Goal: Task Accomplishment & Management: Manage account settings

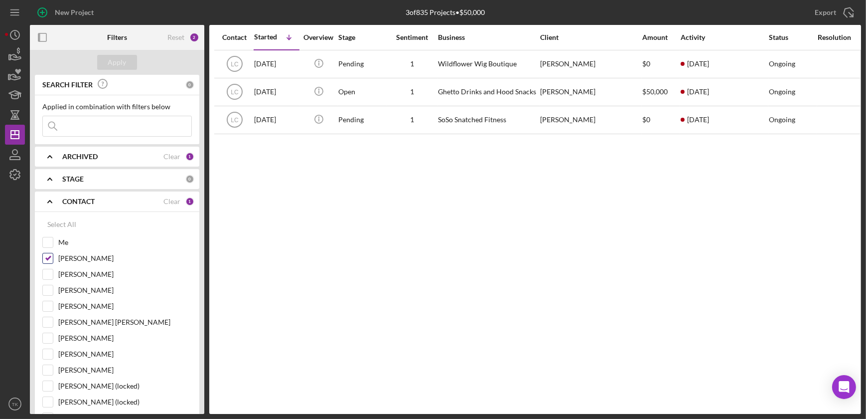
click at [50, 255] on input "[PERSON_NAME]" at bounding box center [48, 258] width 10 height 10
checkbox input "false"
click at [50, 239] on input "Me" at bounding box center [48, 242] width 10 height 10
checkbox input "true"
drag, startPoint x: 50, startPoint y: 240, endPoint x: 167, endPoint y: 254, distance: 118.0
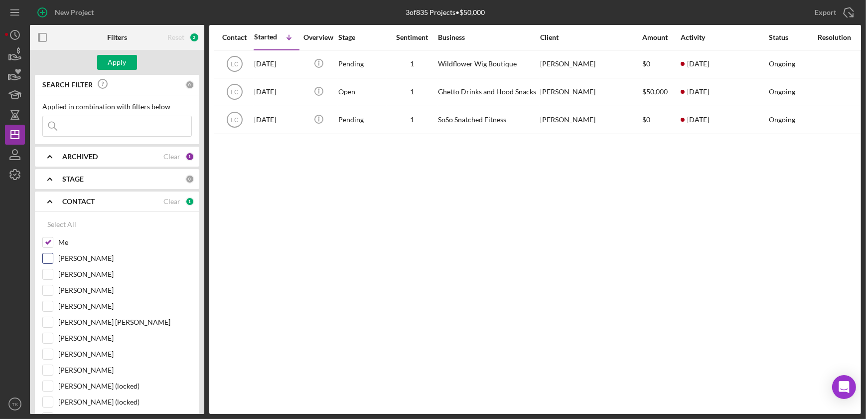
click at [167, 254] on div "Me [PERSON_NAME] [PERSON_NAME] [PERSON_NAME] [PERSON_NAME] [PERSON_NAME] [PERSO…" at bounding box center [117, 348] width 150 height 223
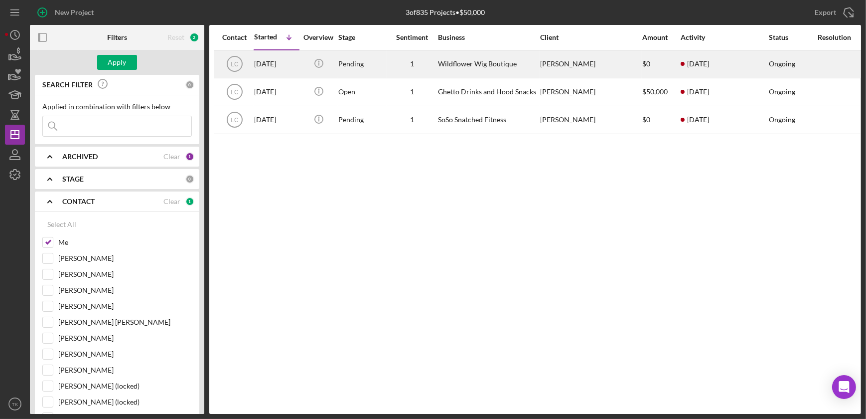
click at [402, 66] on div "1" at bounding box center [412, 64] width 50 height 8
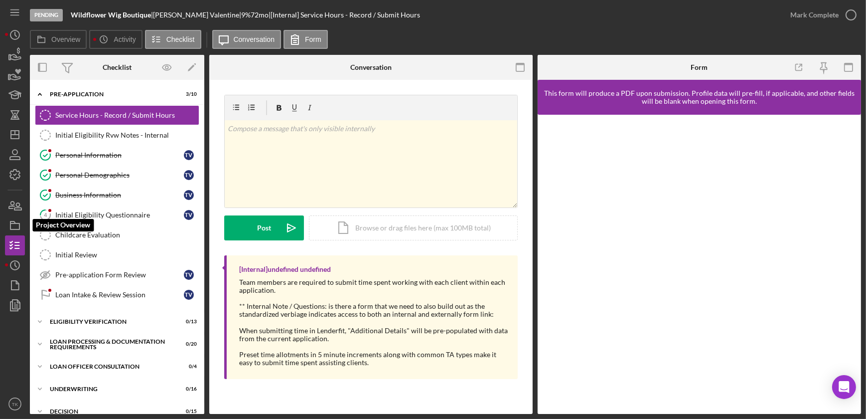
drag, startPoint x: 13, startPoint y: 224, endPoint x: 25, endPoint y: 219, distance: 12.3
click at [13, 224] on icon "button" at bounding box center [14, 225] width 25 height 25
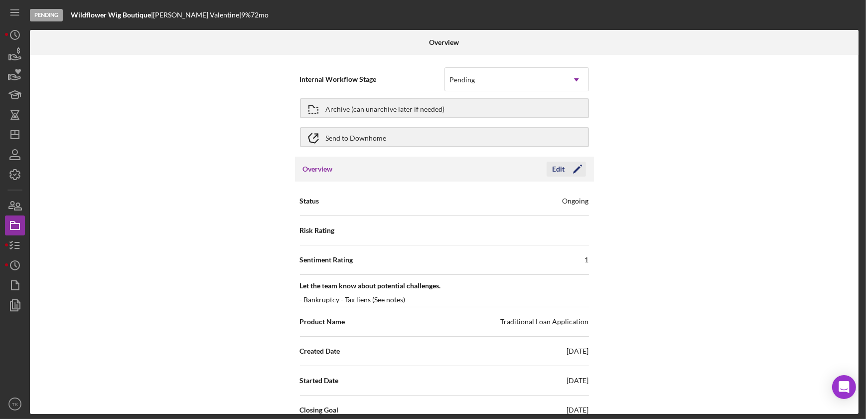
click at [572, 170] on icon "Icon/Edit" at bounding box center [577, 169] width 25 height 25
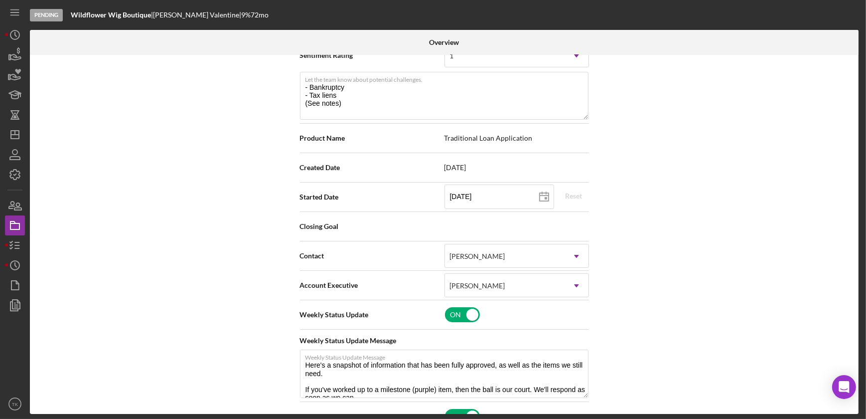
scroll to position [226, 0]
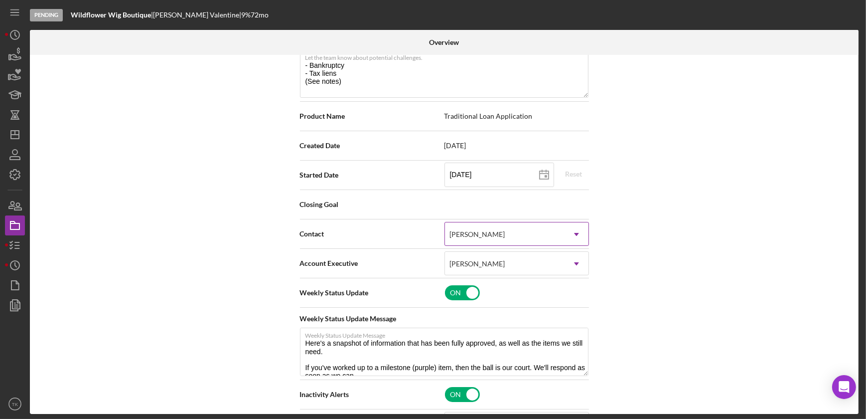
click at [572, 232] on icon "Icon/Dropdown Arrow" at bounding box center [577, 234] width 24 height 24
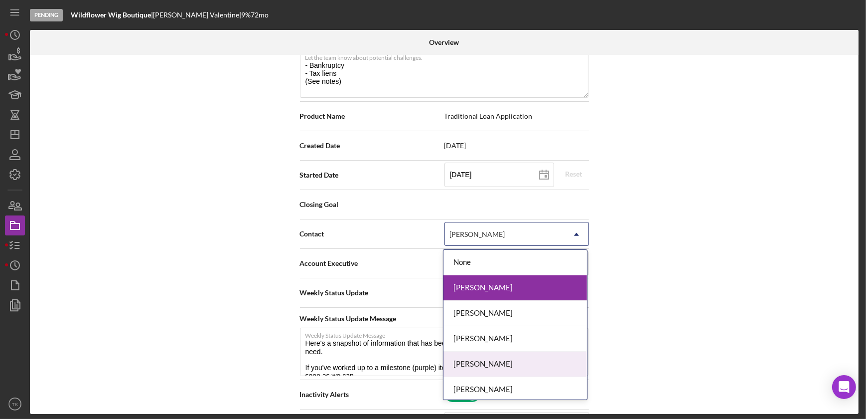
scroll to position [45, 0]
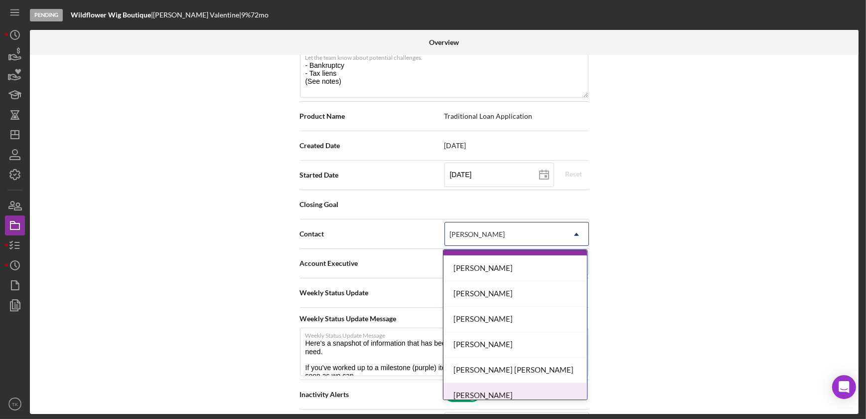
click at [495, 395] on div "[PERSON_NAME]" at bounding box center [516, 395] width 144 height 25
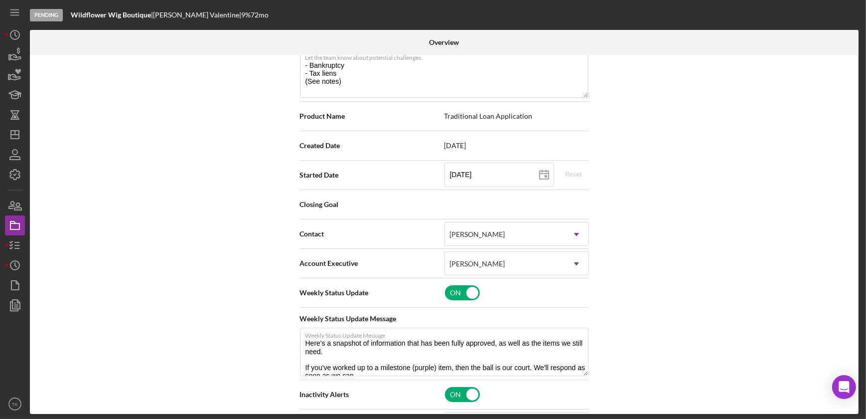
scroll to position [0, 0]
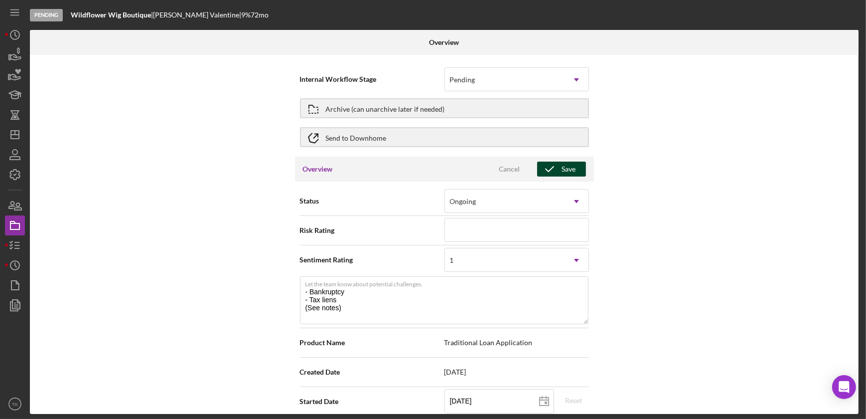
click at [558, 169] on icon "button" at bounding box center [549, 169] width 25 height 25
type textarea "Here's a snapshot of information that has been fully approved, as well as the i…"
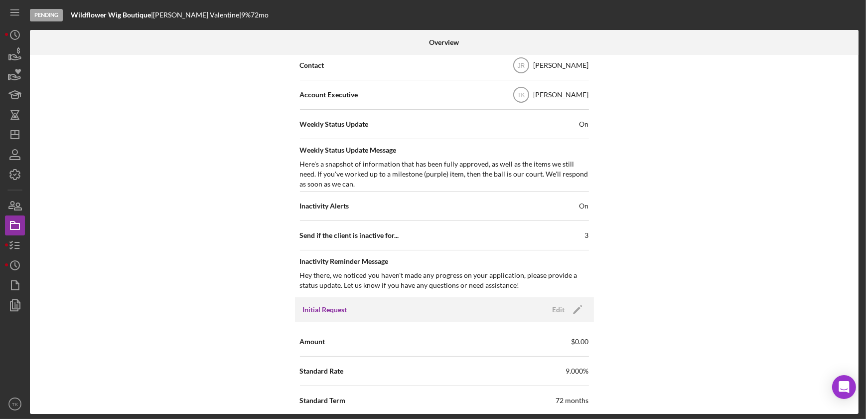
scroll to position [408, 0]
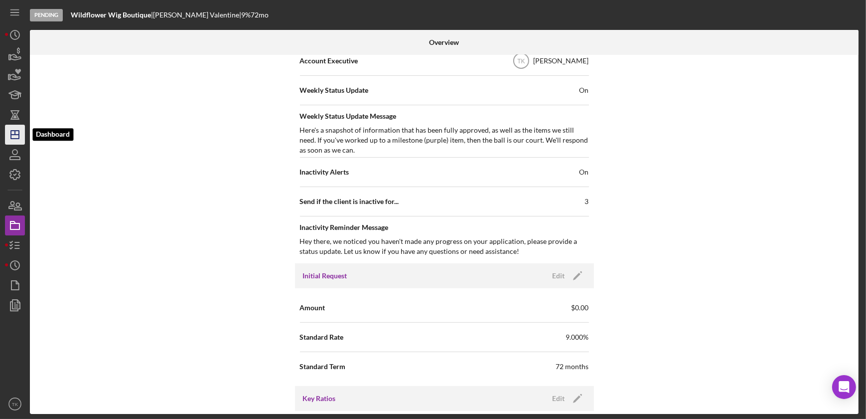
click at [21, 140] on icon "Icon/Dashboard" at bounding box center [14, 134] width 25 height 25
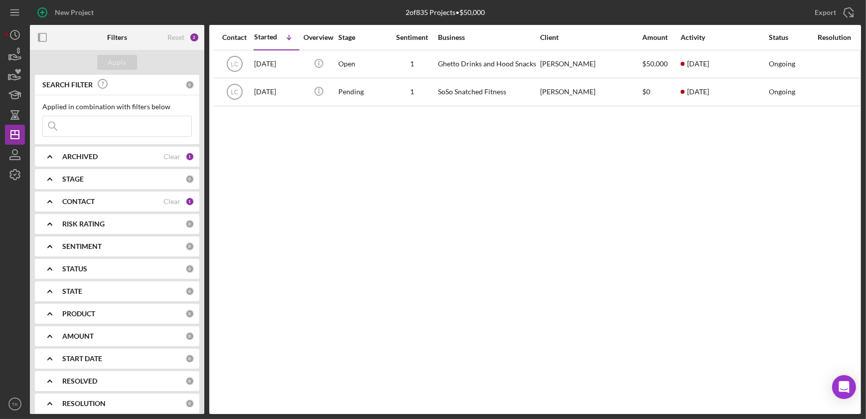
click at [92, 194] on div "CONTACT Clear 1" at bounding box center [128, 201] width 132 height 20
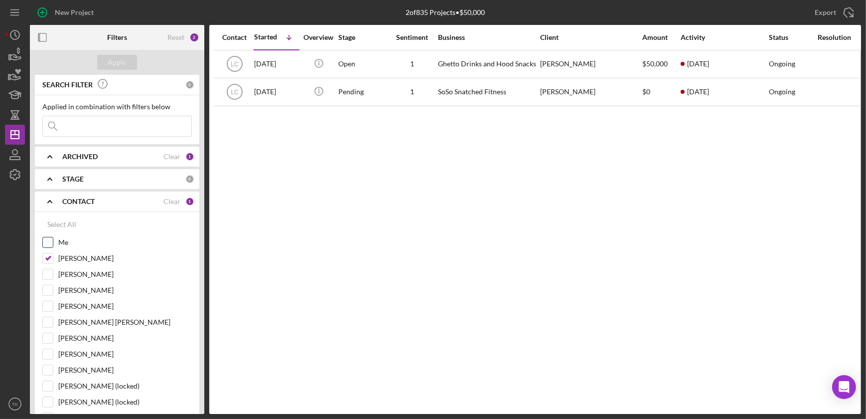
click at [49, 240] on input "Me" at bounding box center [48, 242] width 10 height 10
checkbox input "true"
click at [48, 255] on input "[PERSON_NAME]" at bounding box center [48, 258] width 10 height 10
checkbox input "false"
click at [119, 70] on div "Apply" at bounding box center [117, 62] width 174 height 25
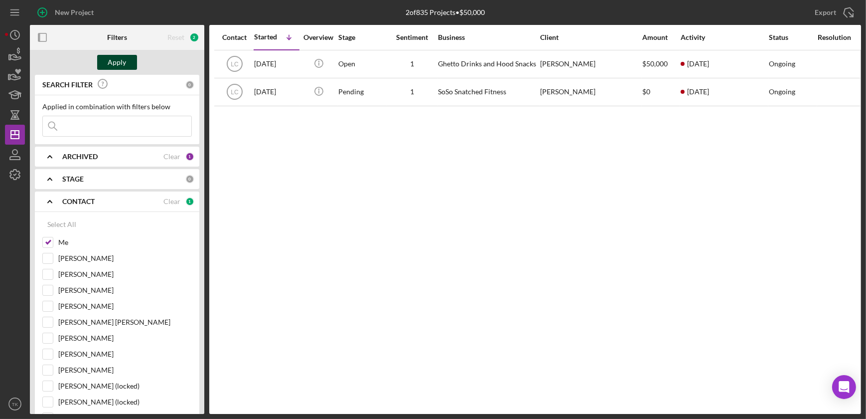
click at [121, 64] on div "Apply" at bounding box center [117, 62] width 18 height 15
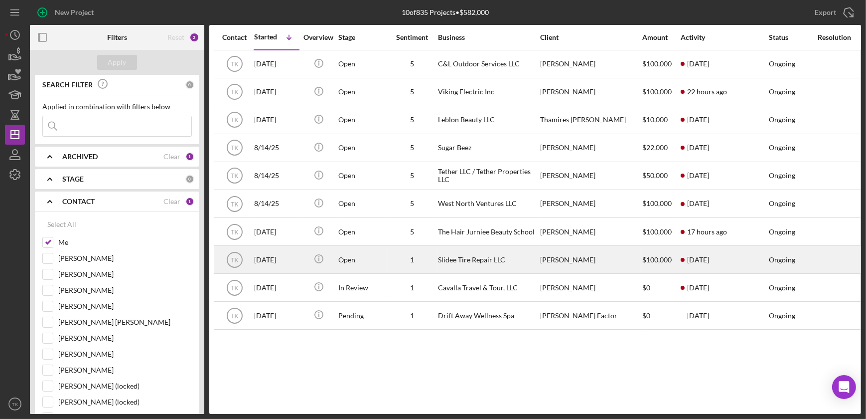
click at [465, 254] on div "Slidee Tire Repair LLC" at bounding box center [488, 259] width 100 height 26
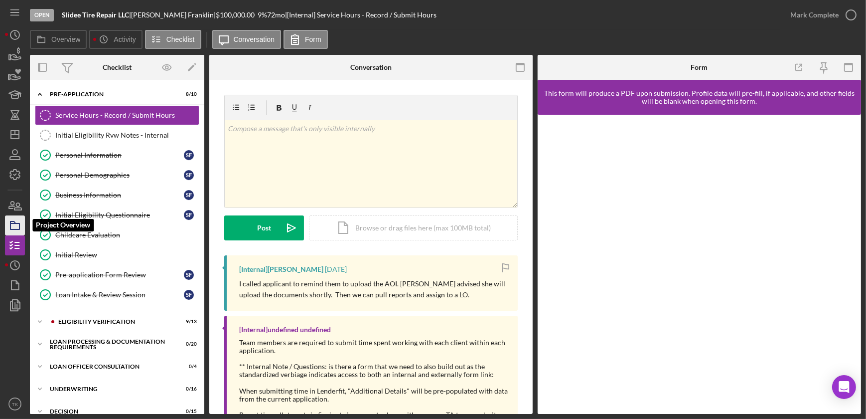
click at [15, 226] on icon "button" at bounding box center [14, 225] width 25 height 25
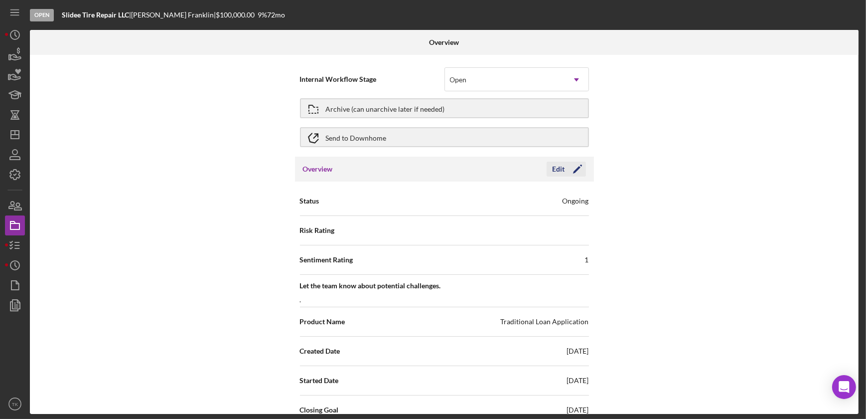
click at [574, 169] on icon "Icon/Edit" at bounding box center [577, 169] width 25 height 25
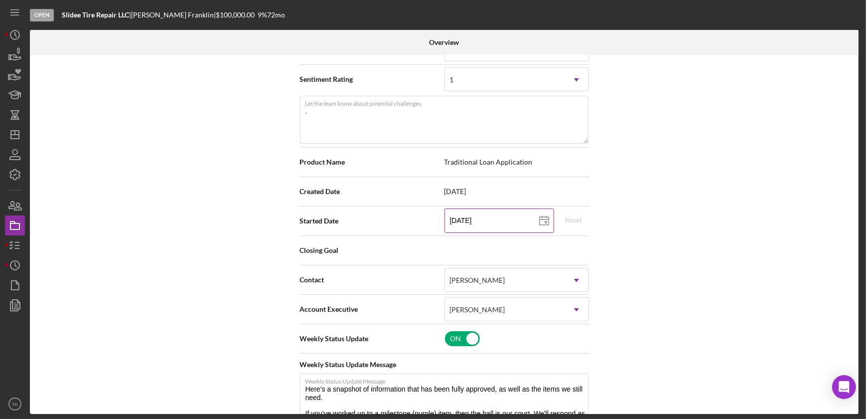
scroll to position [181, 0]
click at [502, 277] on div "[PERSON_NAME]" at bounding box center [505, 279] width 120 height 23
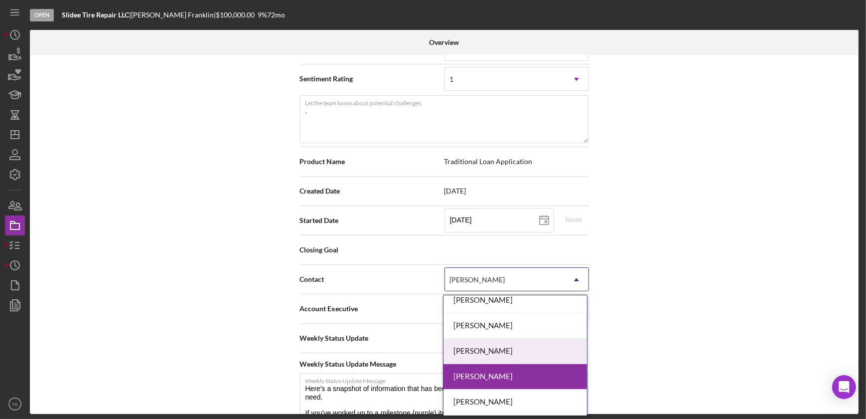
scroll to position [45, 0]
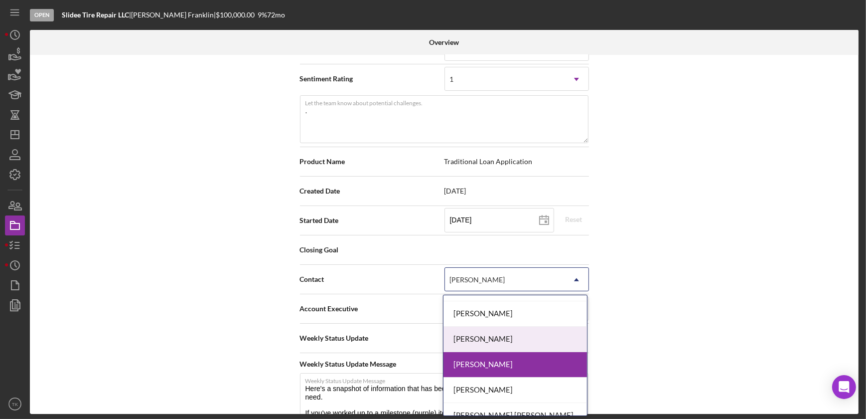
click at [471, 341] on div "[PERSON_NAME]" at bounding box center [516, 339] width 144 height 25
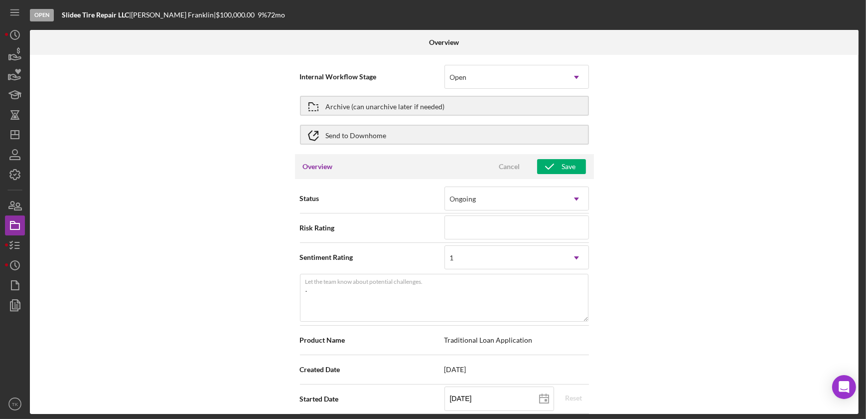
scroll to position [0, 0]
click at [559, 172] on icon "button" at bounding box center [549, 169] width 25 height 25
type textarea "Here's a snapshot of information that has been fully approved, as well as the i…"
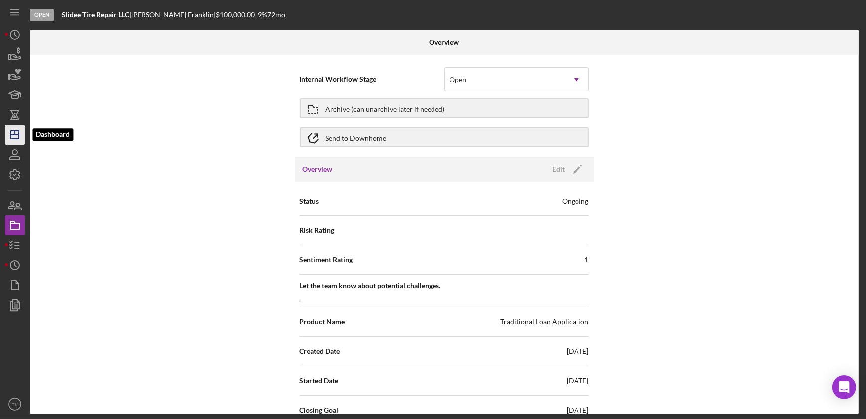
click at [14, 137] on icon "Icon/Dashboard" at bounding box center [14, 134] width 25 height 25
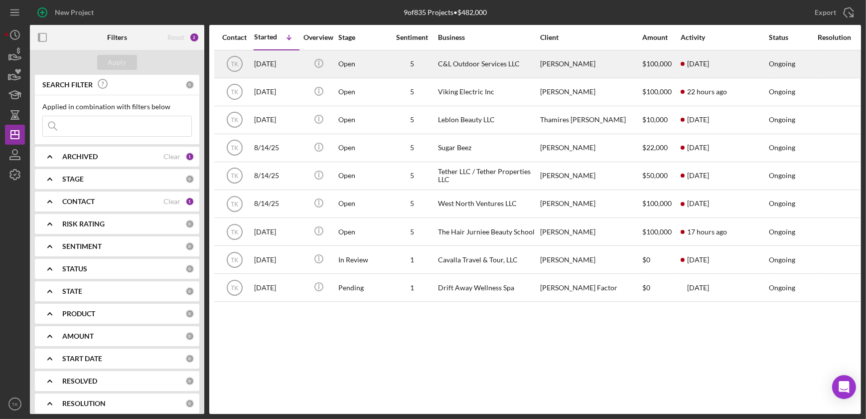
click at [504, 64] on div "C&L Outdoor Services LLC" at bounding box center [488, 64] width 100 height 26
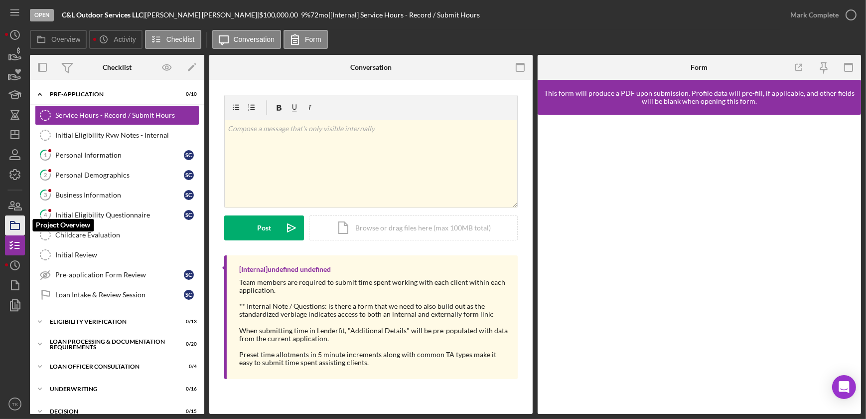
click at [16, 226] on icon "button" at bounding box center [14, 225] width 25 height 25
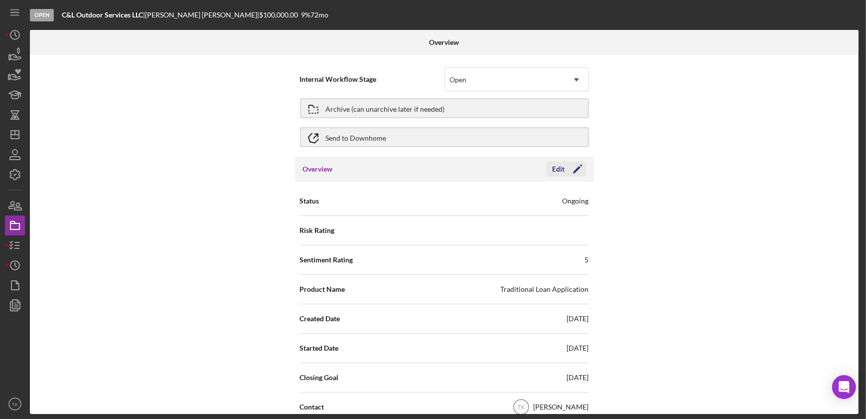
click at [561, 170] on div "Edit" at bounding box center [559, 169] width 12 height 15
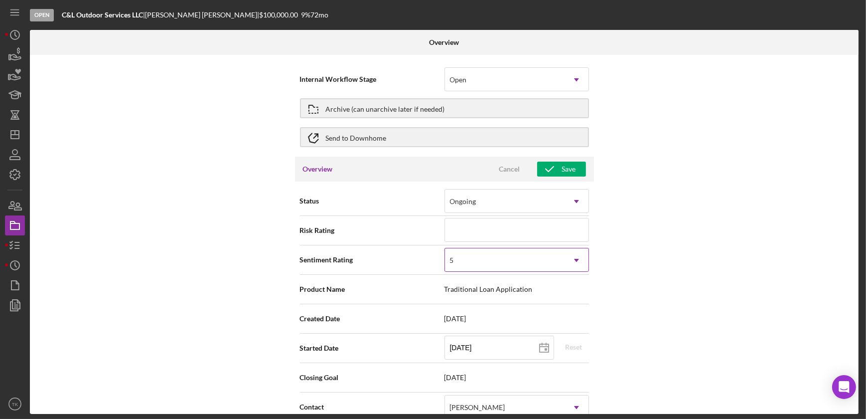
click at [533, 264] on div "5" at bounding box center [505, 260] width 120 height 23
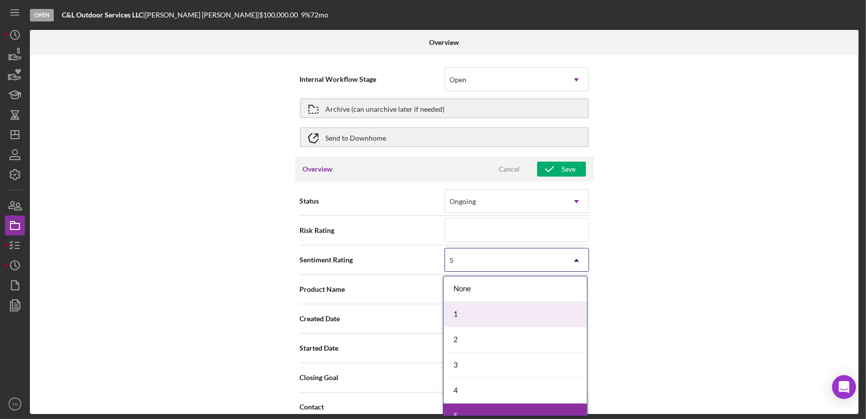
click at [518, 311] on div "1" at bounding box center [516, 314] width 144 height 25
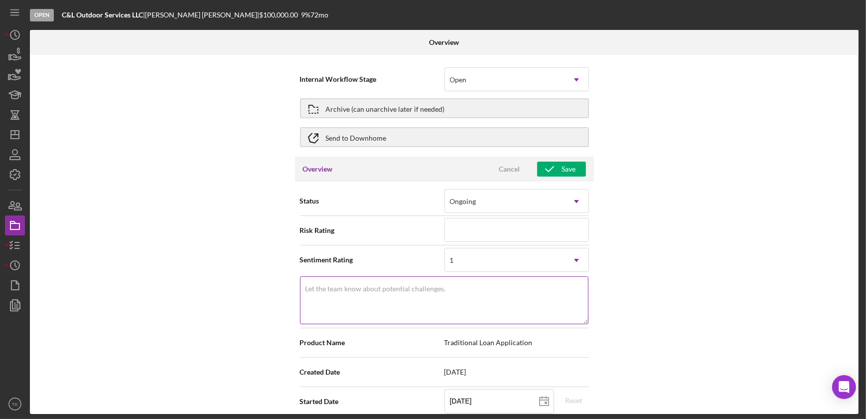
click at [498, 289] on textarea "Let the team know about potential challenges." at bounding box center [444, 300] width 289 height 48
type textarea "Here's a snapshot of information that has been fully approved, as well as the i…"
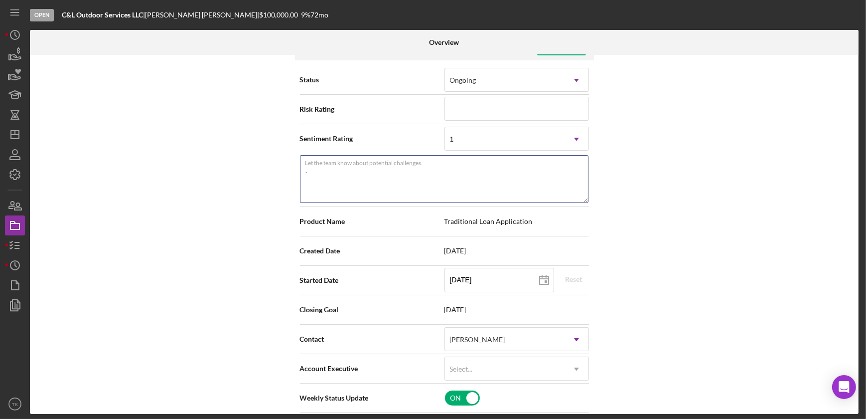
scroll to position [181, 0]
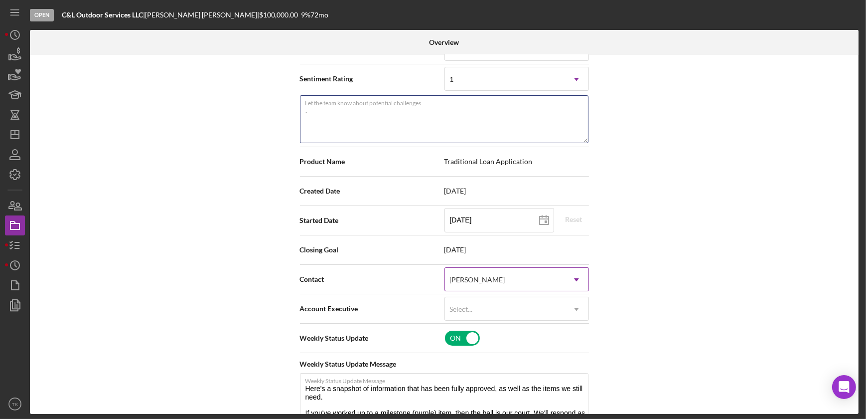
type textarea "."
click at [482, 281] on div "[PERSON_NAME]" at bounding box center [505, 279] width 120 height 23
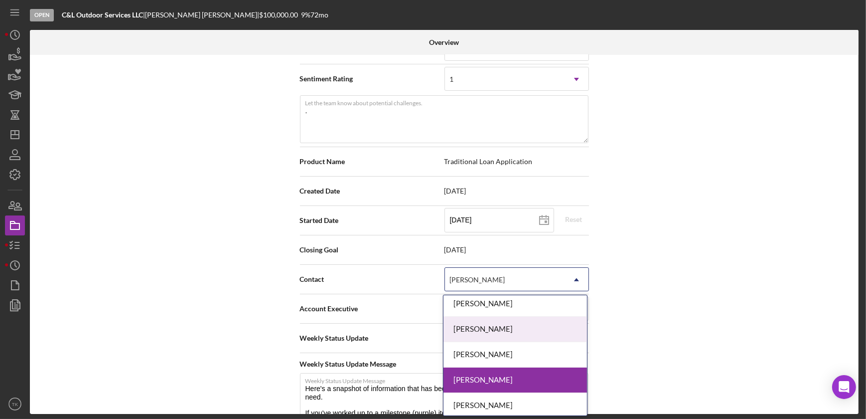
scroll to position [45, 0]
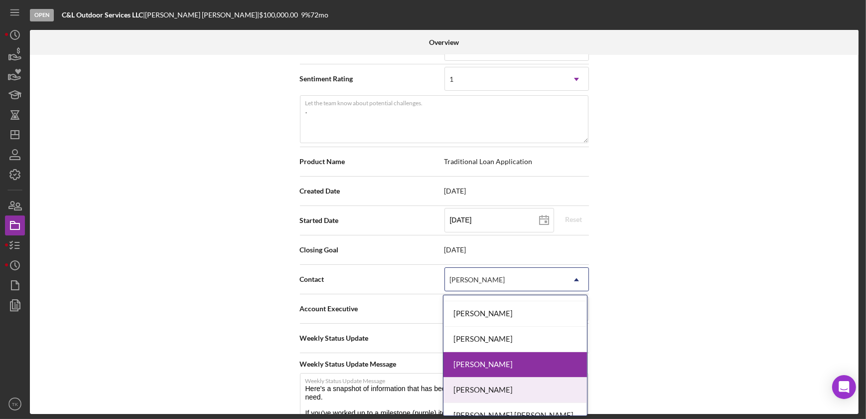
click at [494, 382] on div "[PERSON_NAME]" at bounding box center [516, 389] width 144 height 25
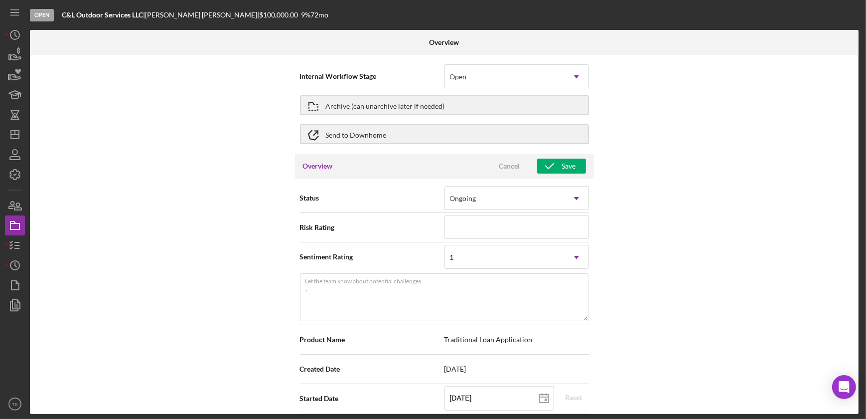
scroll to position [0, 0]
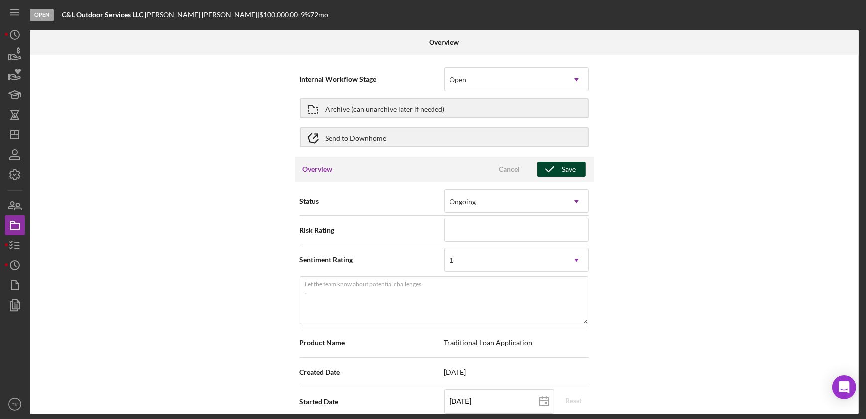
click at [557, 165] on icon "button" at bounding box center [549, 169] width 25 height 25
type textarea "Here's a snapshot of information that has been fully approved, as well as the i…"
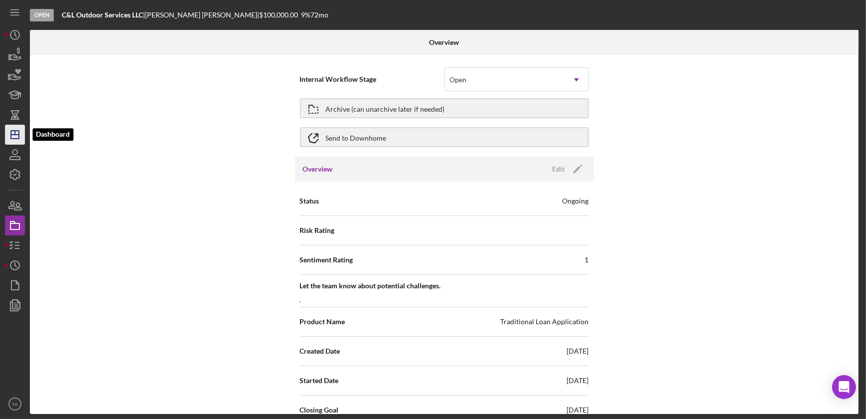
click at [11, 132] on icon "Icon/Dashboard" at bounding box center [14, 134] width 25 height 25
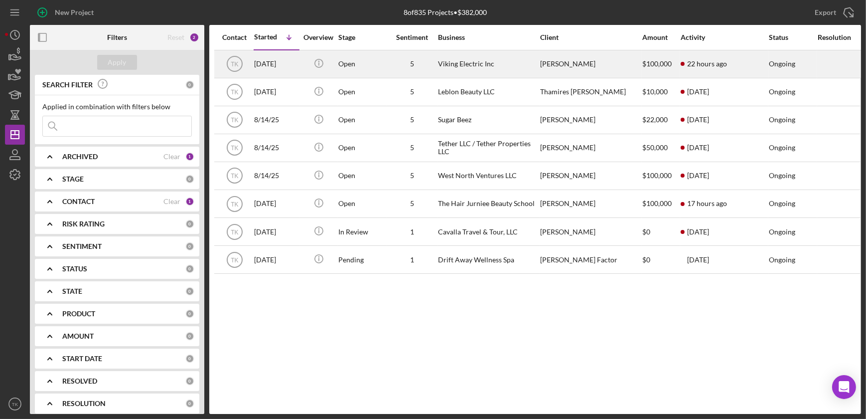
click at [385, 67] on div "Open" at bounding box center [363, 64] width 48 height 26
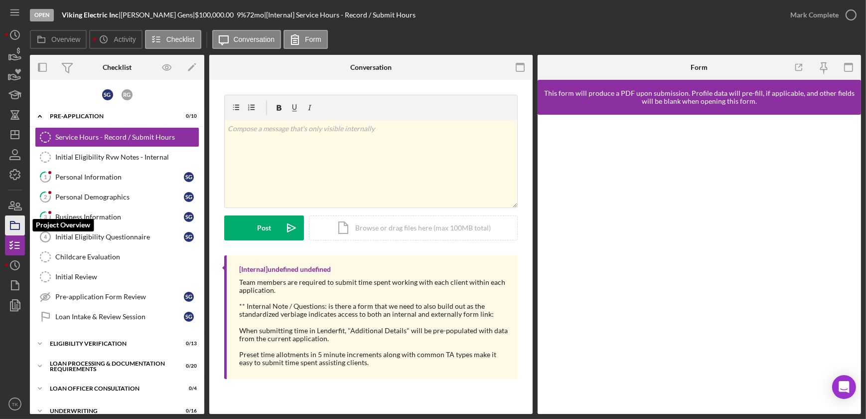
click at [16, 226] on icon "button" at bounding box center [14, 225] width 25 height 25
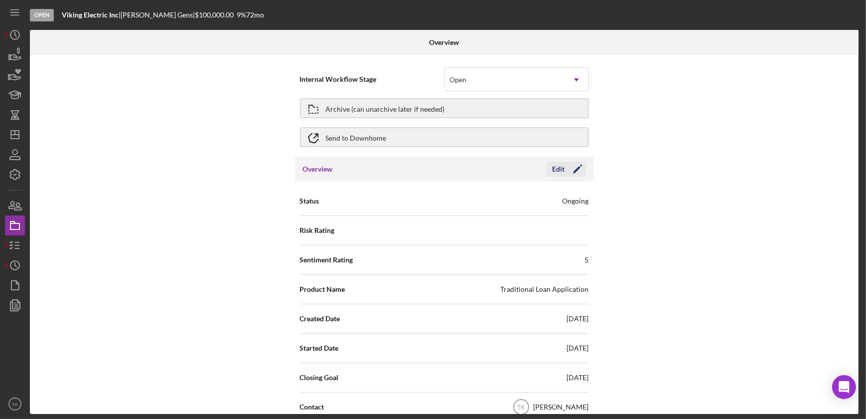
click at [561, 166] on div "Edit" at bounding box center [559, 169] width 12 height 15
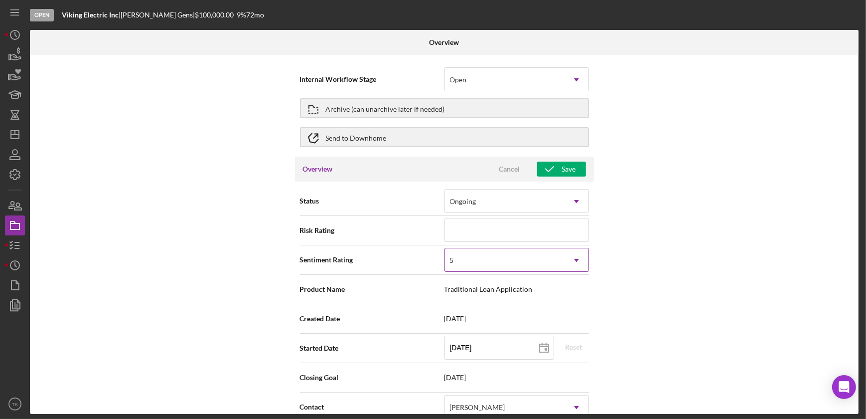
click at [519, 259] on div "5" at bounding box center [505, 260] width 120 height 23
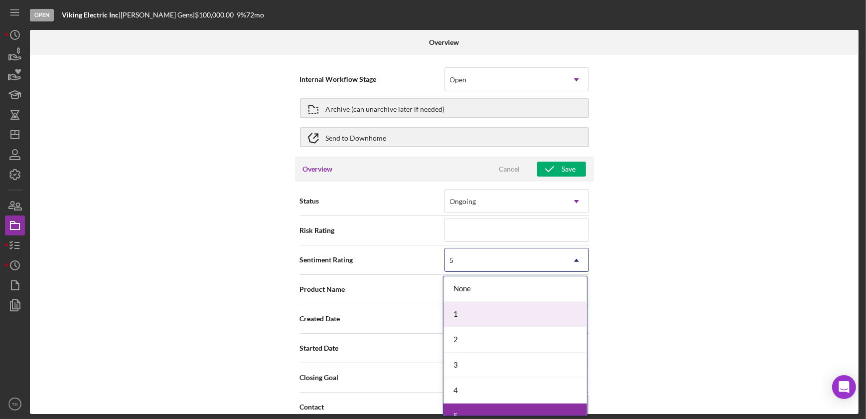
click at [484, 307] on div "1" at bounding box center [516, 314] width 144 height 25
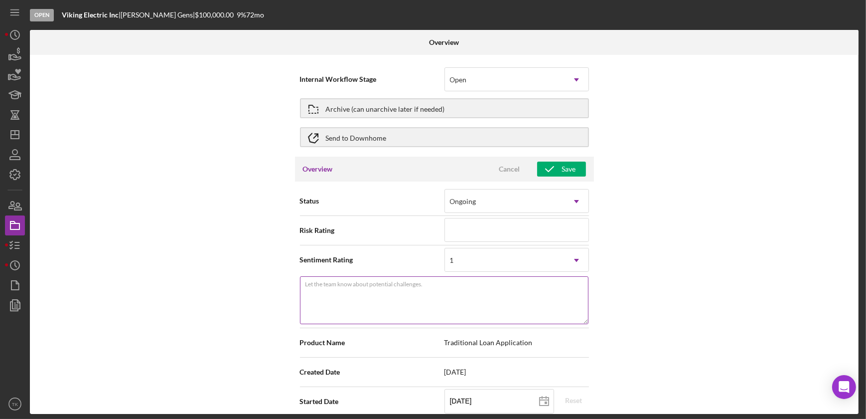
click at [370, 306] on textarea "Let the team know about potential challenges." at bounding box center [444, 300] width 289 height 48
type textarea "Here's a snapshot of information that has been fully approved, as well as the i…"
type textarea "."
click at [226, 306] on div "Internal Workflow Stage Open Icon/Dropdown Arrow Archive (can unarchive later i…" at bounding box center [444, 234] width 829 height 359
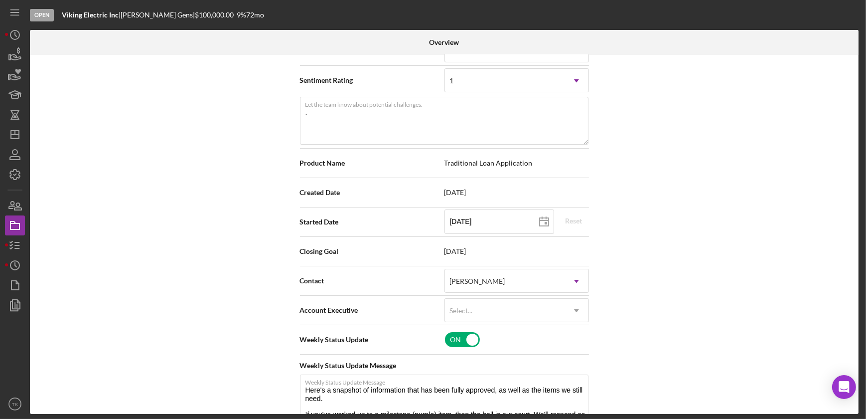
scroll to position [181, 0]
click at [468, 279] on div "[PERSON_NAME]" at bounding box center [477, 280] width 55 height 8
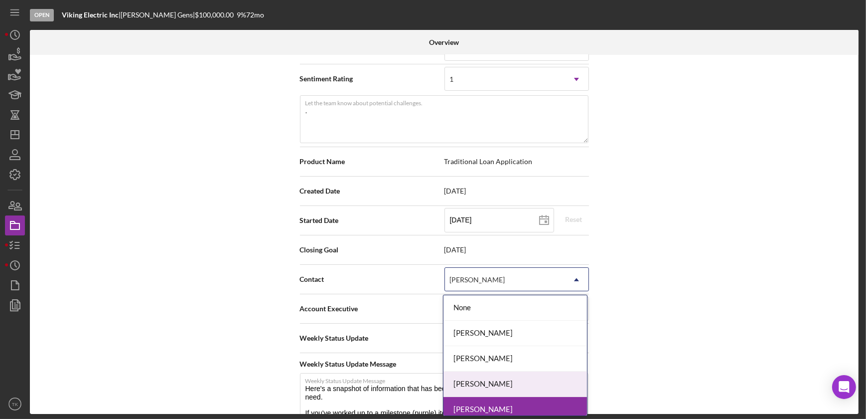
click at [488, 380] on div "[PERSON_NAME]" at bounding box center [516, 383] width 144 height 25
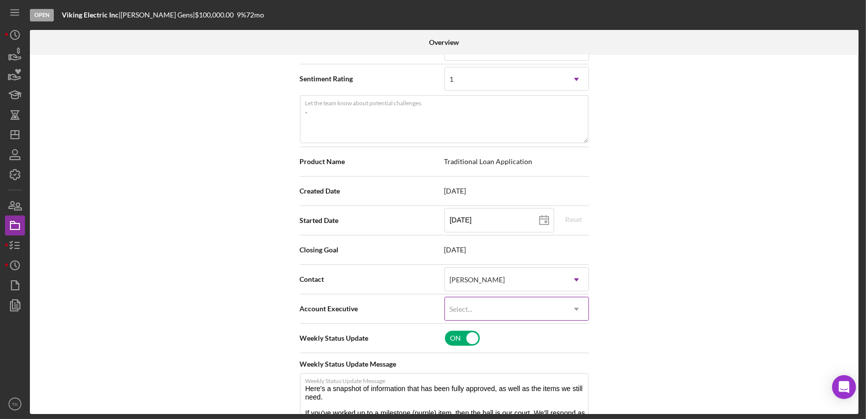
click at [471, 306] on div "Select..." at bounding box center [461, 309] width 23 height 8
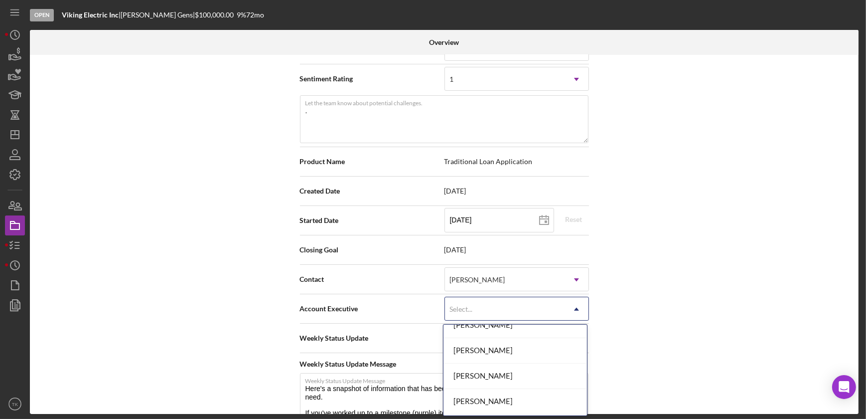
scroll to position [90, 0]
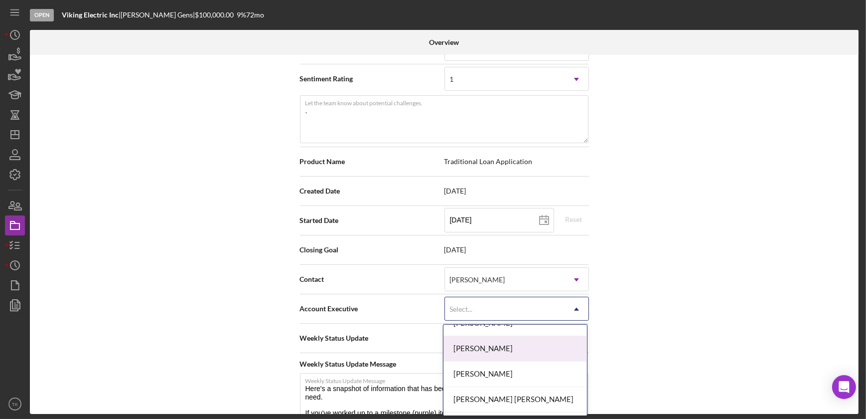
click at [487, 341] on div "[PERSON_NAME]" at bounding box center [516, 348] width 144 height 25
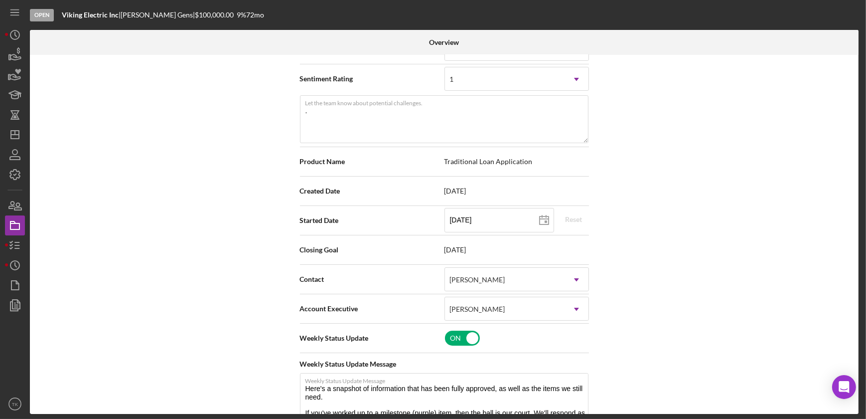
click at [662, 299] on div "Internal Workflow Stage Open Icon/Dropdown Arrow Archive (can unarchive later i…" at bounding box center [444, 234] width 829 height 359
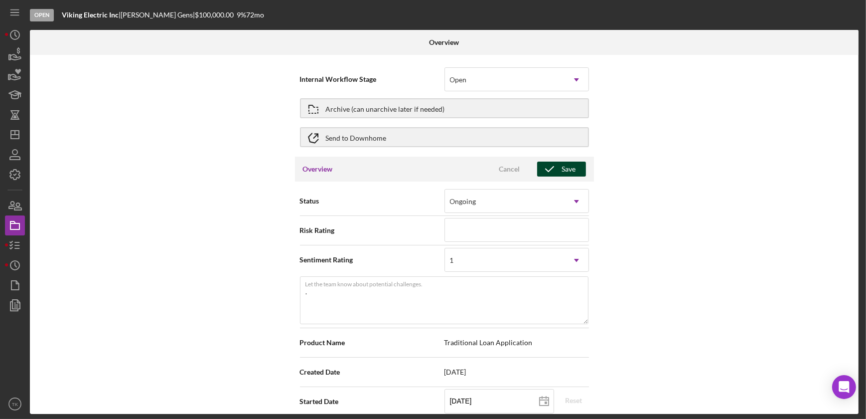
click at [564, 174] on div "Save" at bounding box center [569, 169] width 14 height 15
type textarea "Here's a snapshot of information that has been fully approved, as well as the i…"
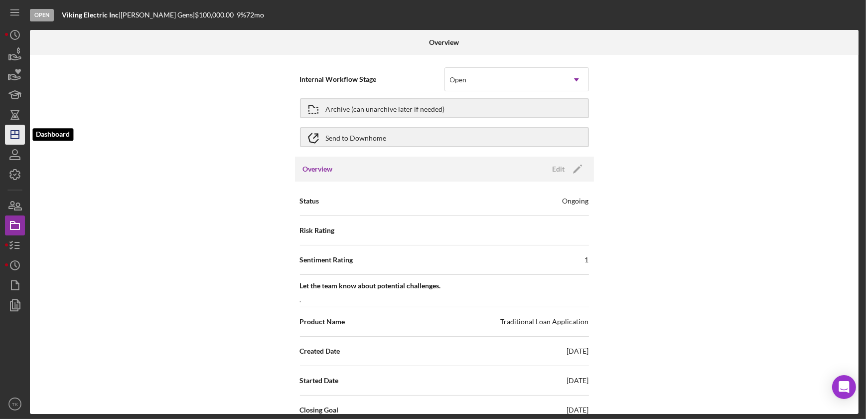
click at [14, 135] on line "button" at bounding box center [15, 135] width 8 height 0
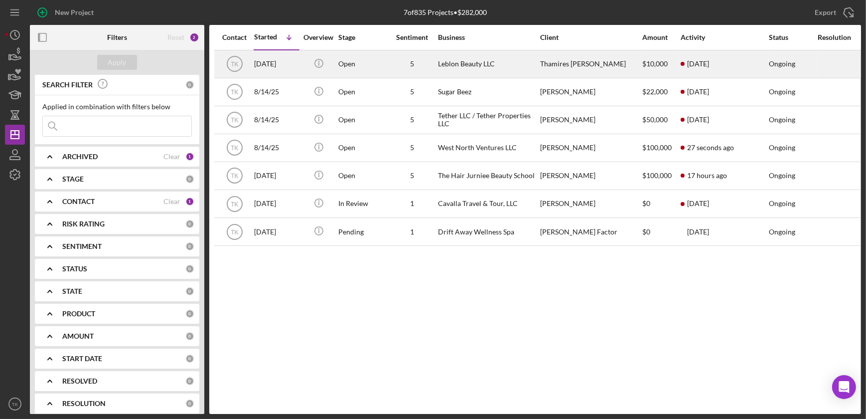
click at [345, 58] on div "Open" at bounding box center [363, 64] width 48 height 26
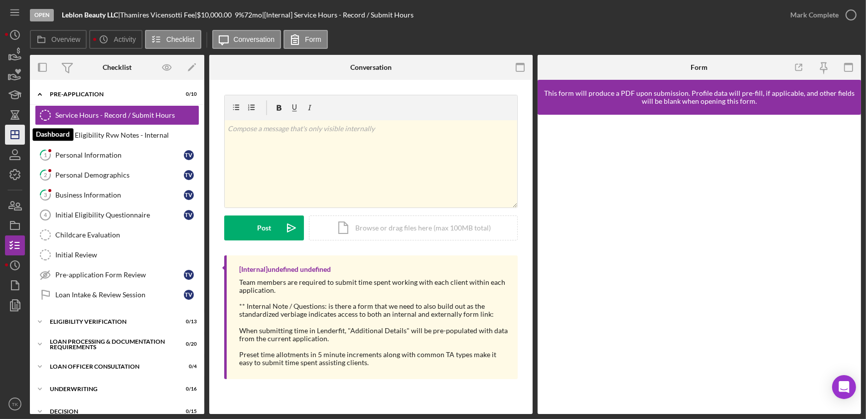
click at [13, 132] on icon "Icon/Dashboard" at bounding box center [14, 134] width 25 height 25
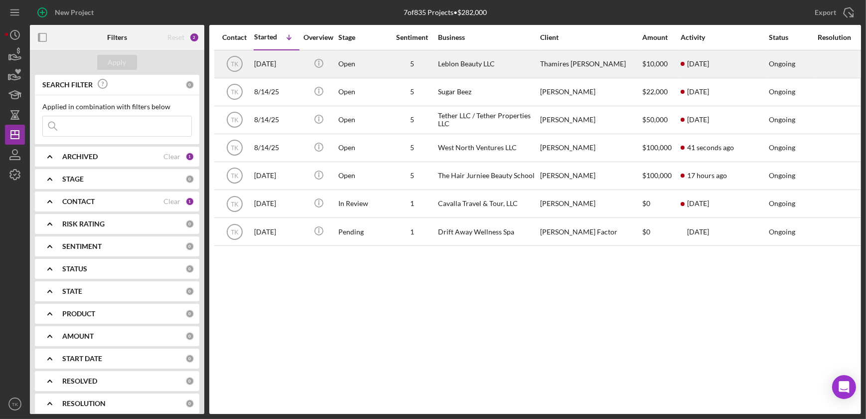
click at [447, 57] on div "Leblon Beauty LLC" at bounding box center [488, 64] width 100 height 26
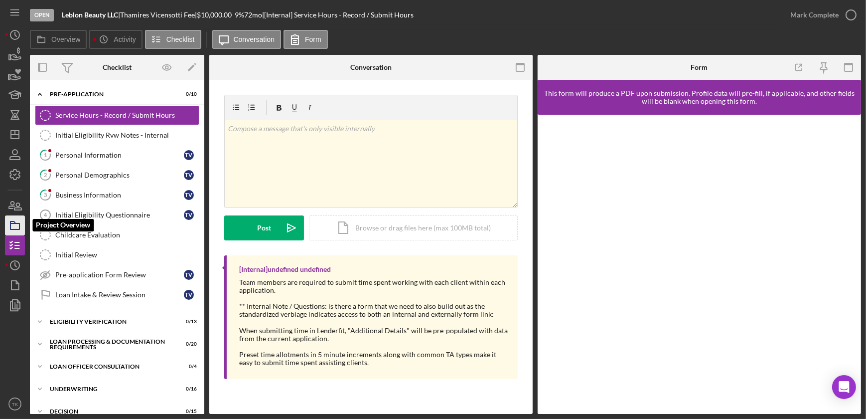
click at [23, 221] on icon "button" at bounding box center [14, 225] width 25 height 25
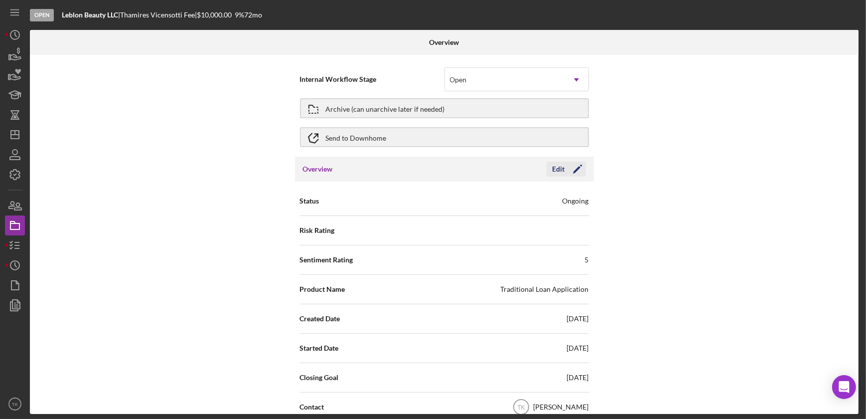
click at [559, 166] on div "Edit" at bounding box center [559, 169] width 12 height 15
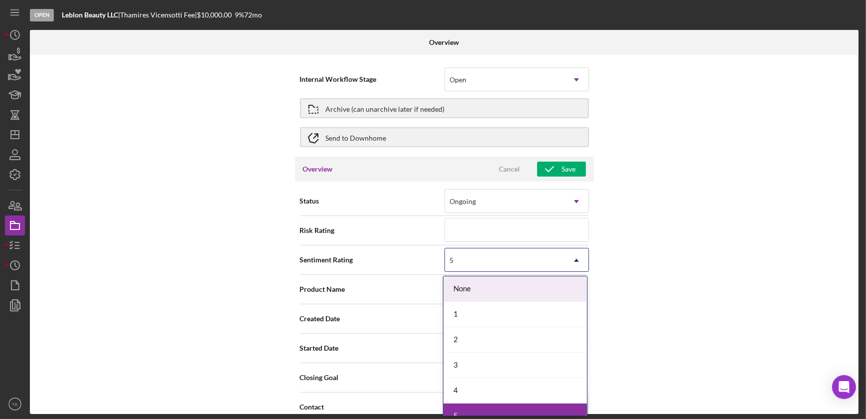
click at [476, 262] on div "5" at bounding box center [505, 260] width 120 height 23
click at [466, 304] on div "1" at bounding box center [516, 314] width 144 height 25
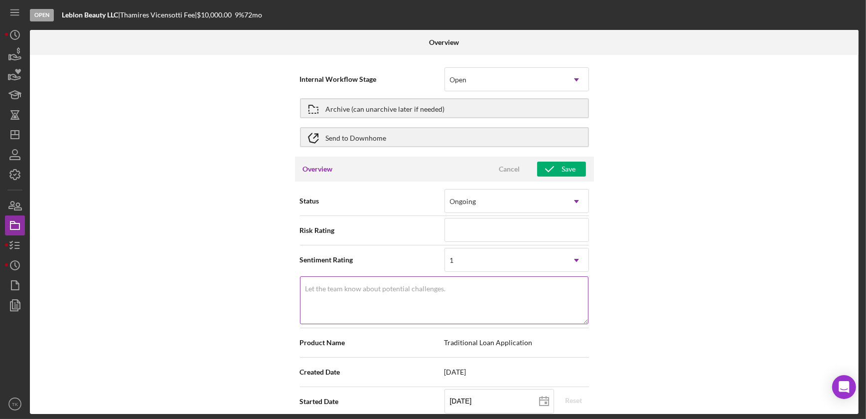
click at [389, 311] on textarea "Let the team know about potential challenges." at bounding box center [444, 300] width 289 height 48
type textarea "Here's a snapshot of information that has been fully approved, as well as the i…"
type textarea "."
click at [727, 218] on div "Internal Workflow Stage Open Icon/Dropdown Arrow Archive (can unarchive later i…" at bounding box center [444, 234] width 829 height 359
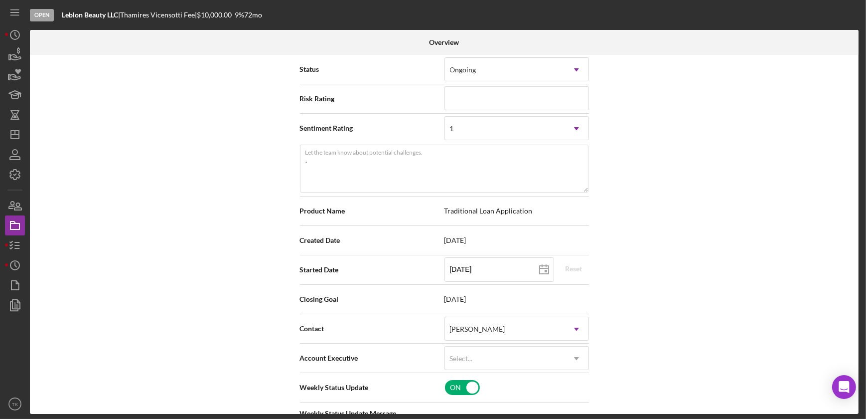
scroll to position [136, 0]
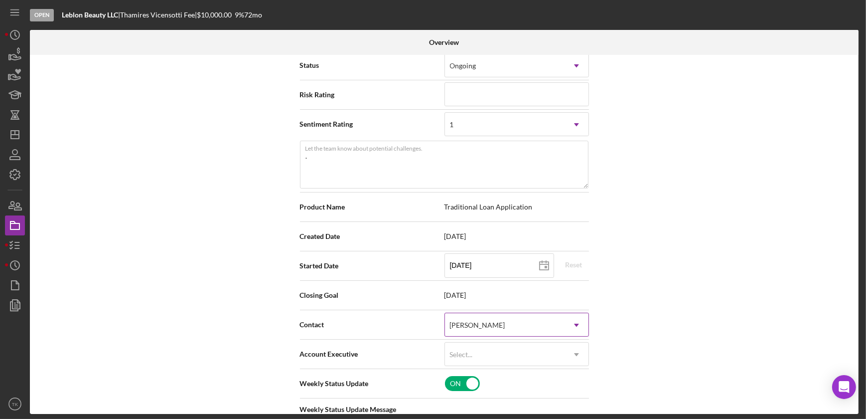
click at [572, 322] on icon "Icon/Dropdown Arrow" at bounding box center [577, 325] width 24 height 24
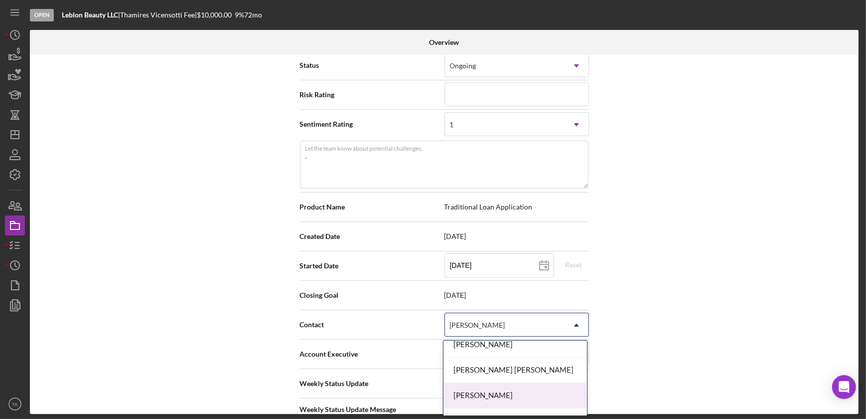
click at [513, 383] on div "[PERSON_NAME]" at bounding box center [516, 395] width 144 height 25
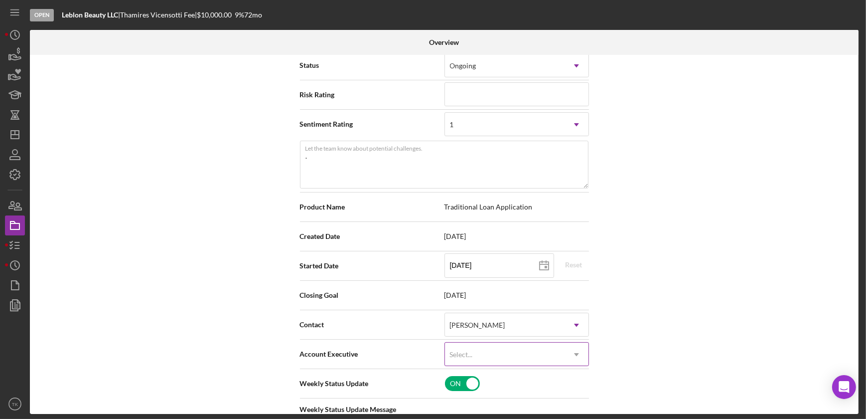
click at [523, 348] on div "Select..." at bounding box center [505, 354] width 120 height 23
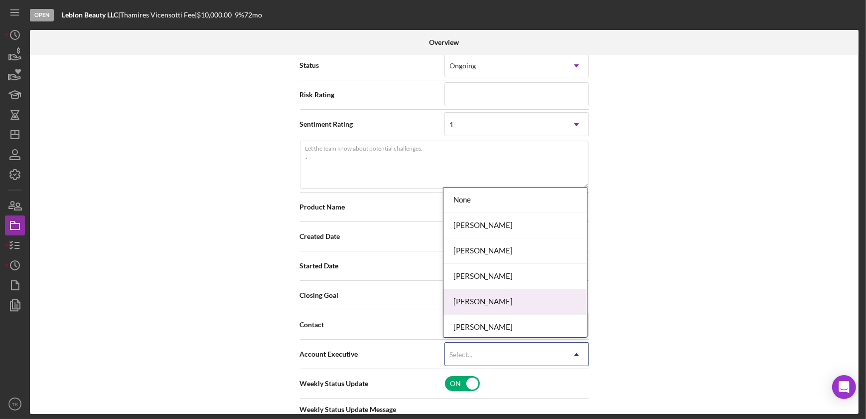
click at [503, 301] on div "[PERSON_NAME]" at bounding box center [516, 301] width 144 height 25
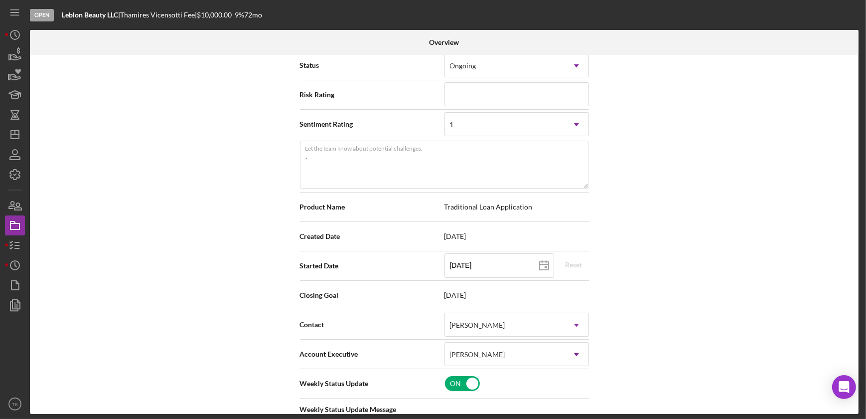
click at [693, 271] on div "Internal Workflow Stage Open Icon/Dropdown Arrow Archive (can unarchive later i…" at bounding box center [444, 234] width 829 height 359
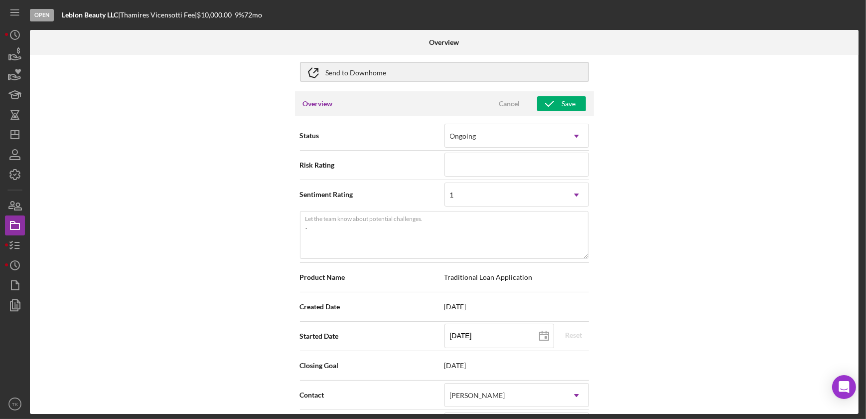
scroll to position [0, 0]
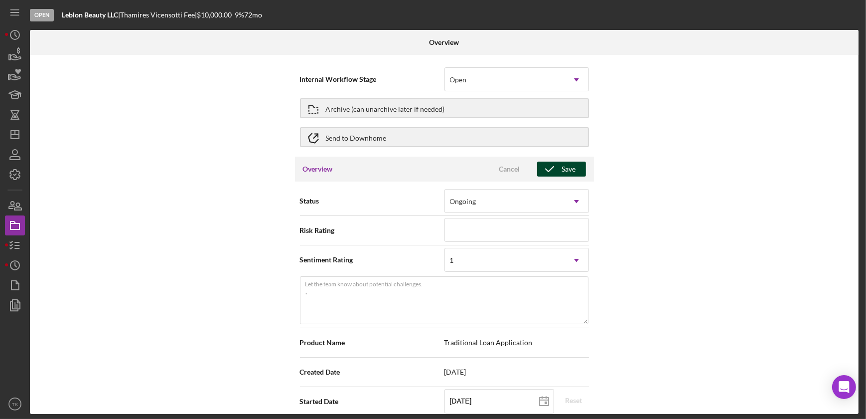
click at [543, 170] on icon "button" at bounding box center [549, 169] width 25 height 25
type textarea "Here's a snapshot of information that has been fully approved, as well as the i…"
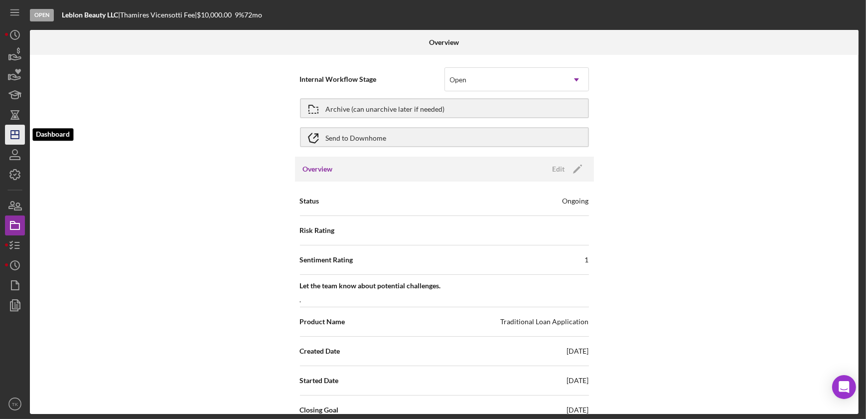
click at [15, 135] on icon "Icon/Dashboard" at bounding box center [14, 134] width 25 height 25
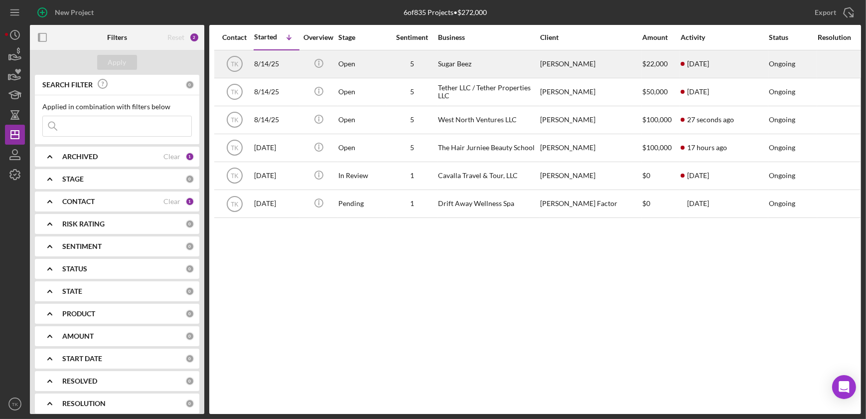
click at [340, 53] on div "Open" at bounding box center [363, 64] width 48 height 26
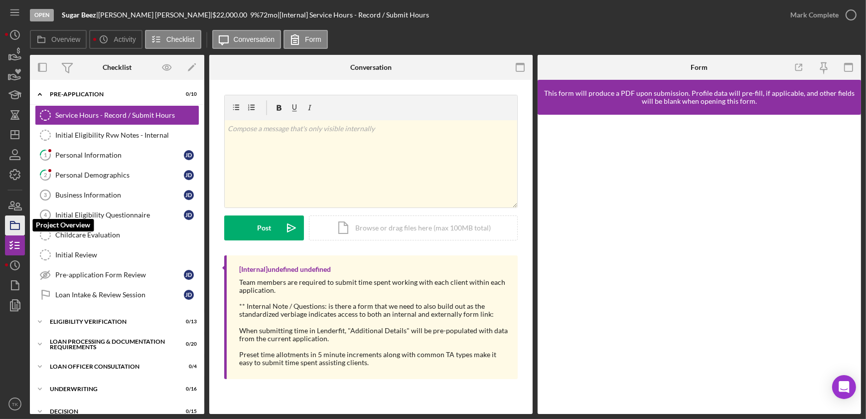
click at [16, 217] on icon "button" at bounding box center [14, 225] width 25 height 25
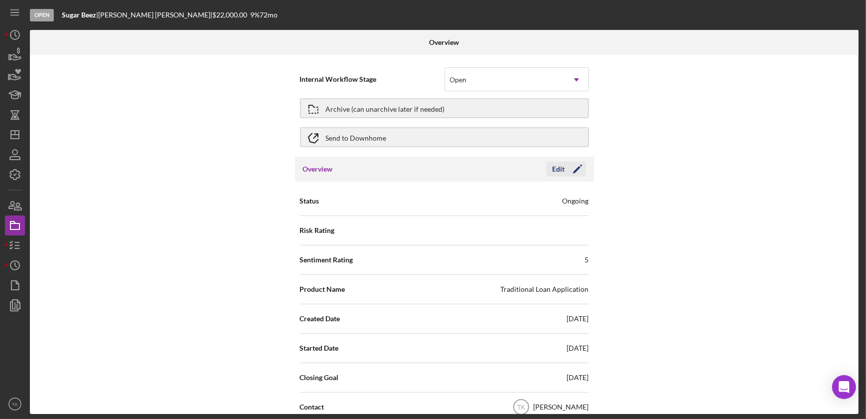
click at [573, 172] on polygon "button" at bounding box center [576, 169] width 7 height 7
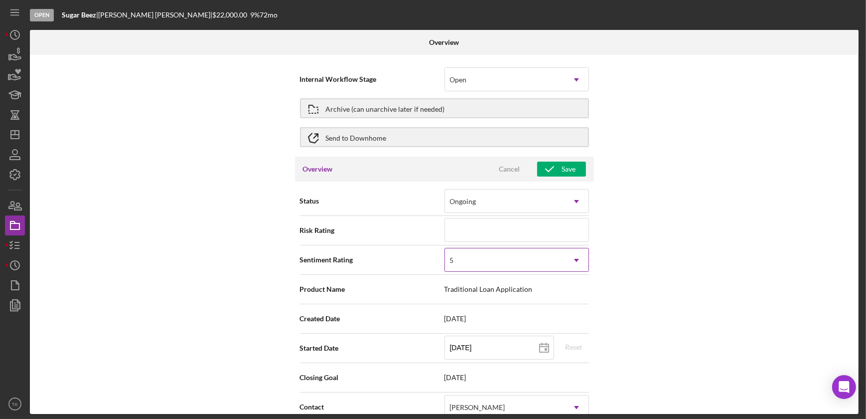
click at [540, 259] on div "5" at bounding box center [505, 260] width 120 height 23
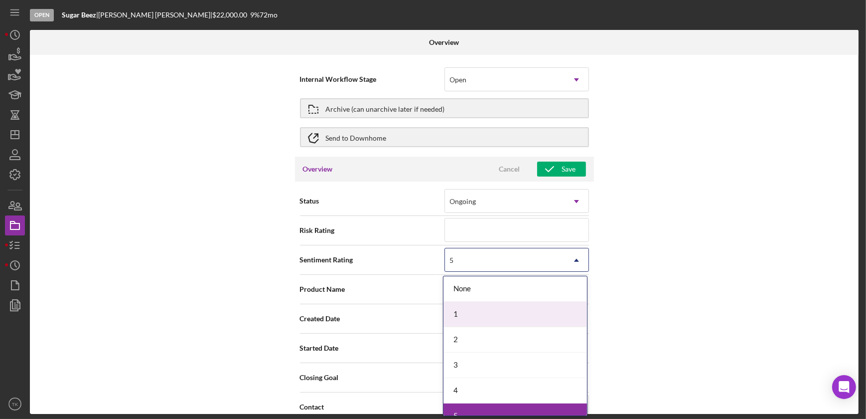
click at [493, 316] on div "1" at bounding box center [516, 314] width 144 height 25
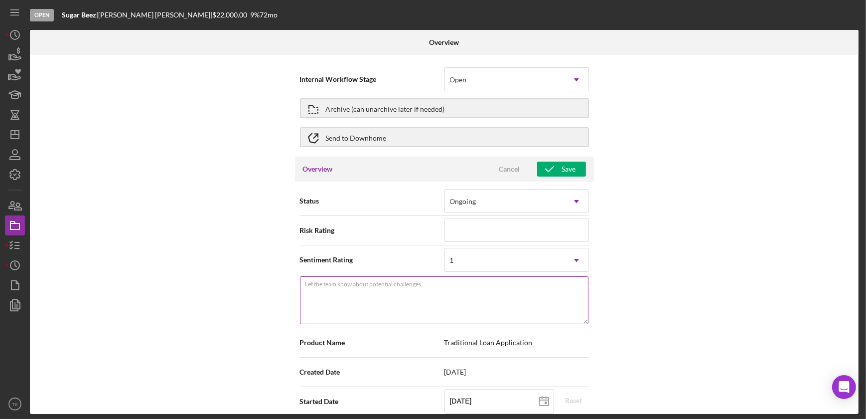
click at [548, 294] on textarea "Let the team know about potential challenges." at bounding box center [444, 300] width 289 height 48
type textarea "Here's a snapshot of information that has been fully approved, as well as the i…"
type textarea "."
click at [741, 241] on div "Internal Workflow Stage Open Icon/Dropdown Arrow Archive (can unarchive later i…" at bounding box center [444, 234] width 829 height 359
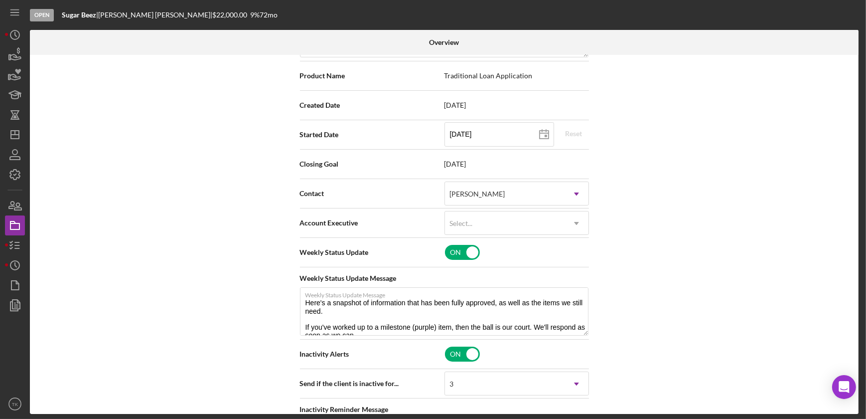
scroll to position [272, 0]
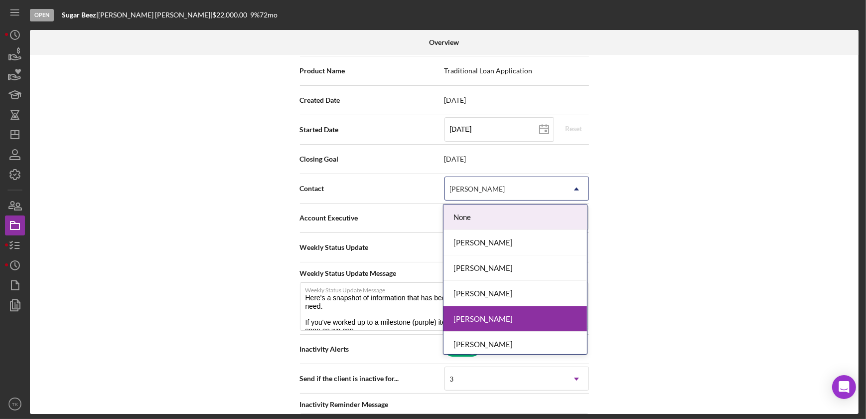
click at [565, 189] on icon "Icon/Dropdown Arrow" at bounding box center [577, 189] width 24 height 24
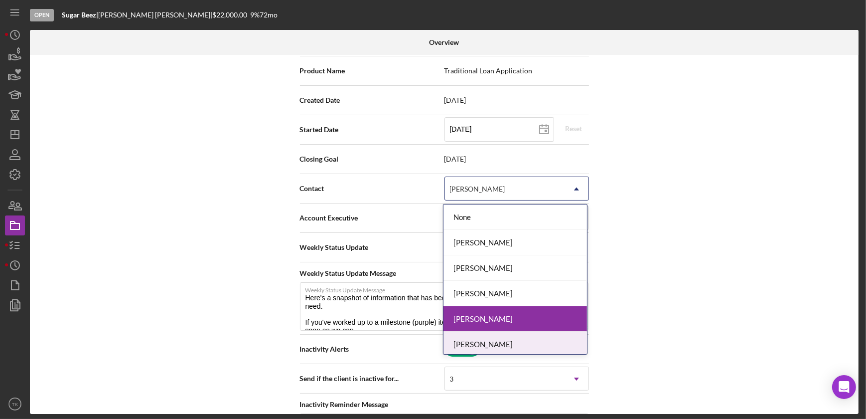
click at [518, 336] on div "[PERSON_NAME]" at bounding box center [516, 344] width 144 height 25
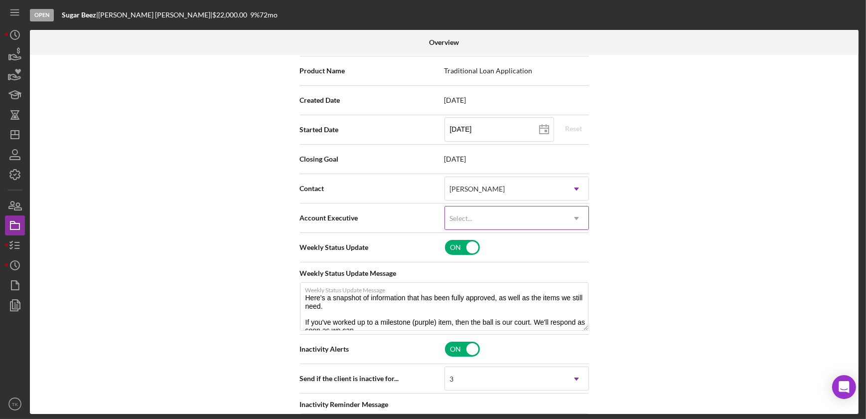
click at [519, 211] on div "Select..." at bounding box center [505, 218] width 120 height 23
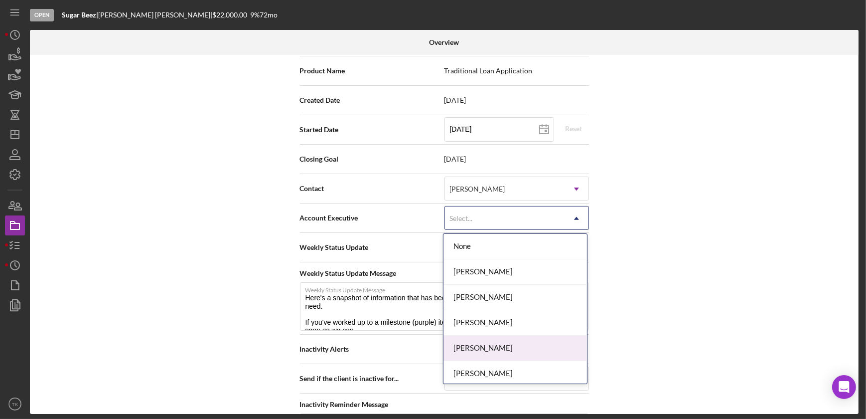
click at [493, 346] on div "[PERSON_NAME]" at bounding box center [516, 348] width 144 height 25
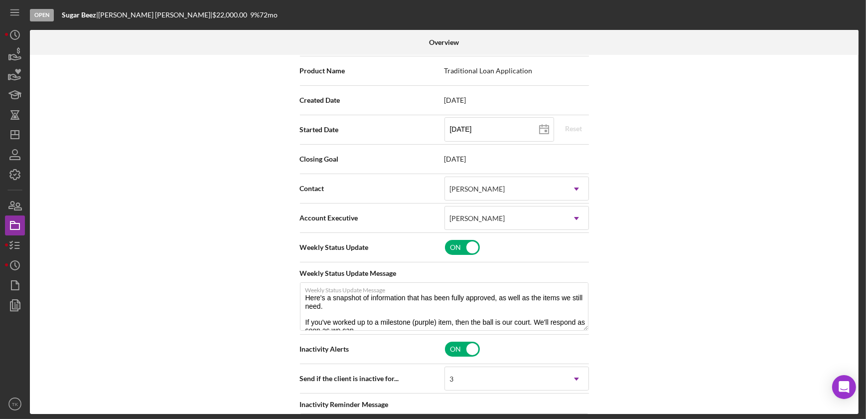
click at [696, 271] on div "Internal Workflow Stage Open Icon/Dropdown Arrow Archive (can unarchive later i…" at bounding box center [444, 234] width 829 height 359
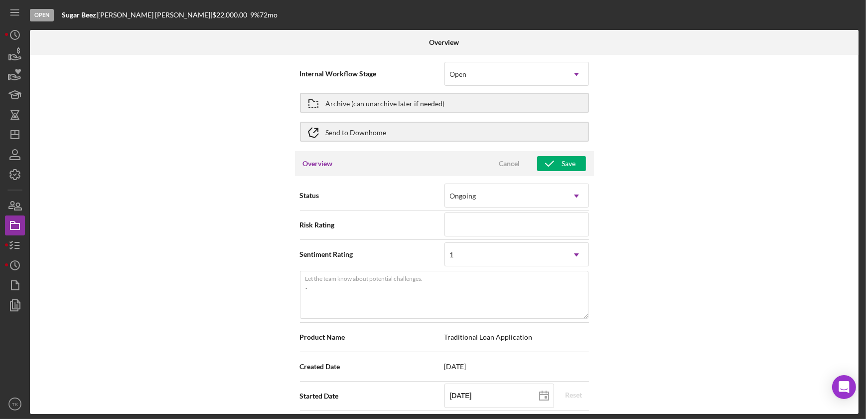
scroll to position [0, 0]
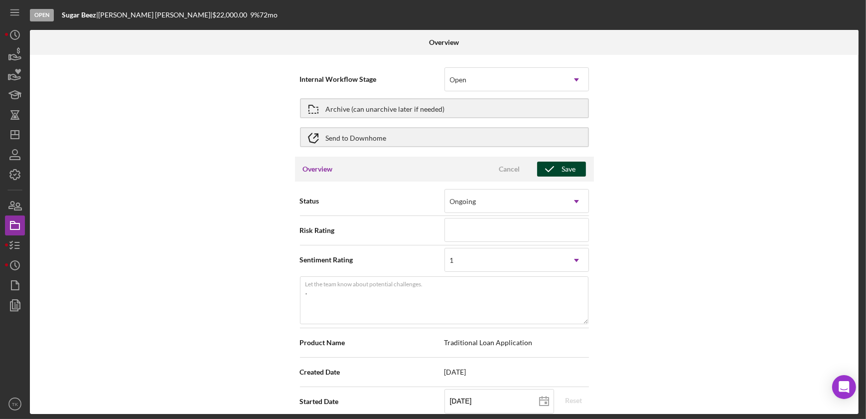
click at [550, 166] on icon "button" at bounding box center [549, 169] width 25 height 25
type textarea "Here's a snapshot of information that has been fully approved, as well as the i…"
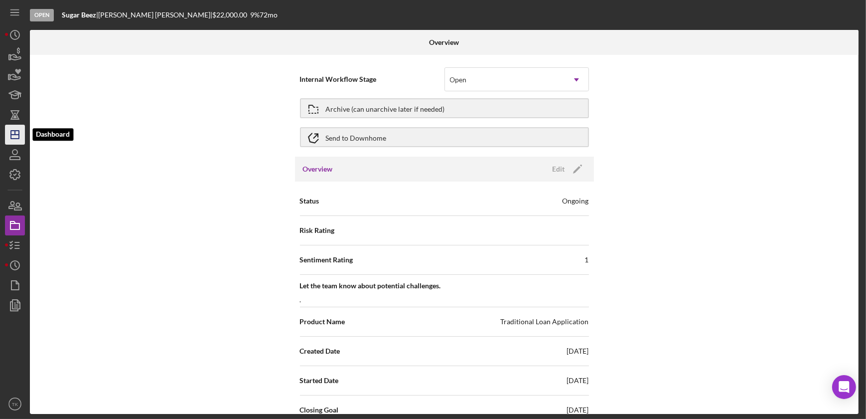
click at [9, 135] on icon "Icon/Dashboard" at bounding box center [14, 134] width 25 height 25
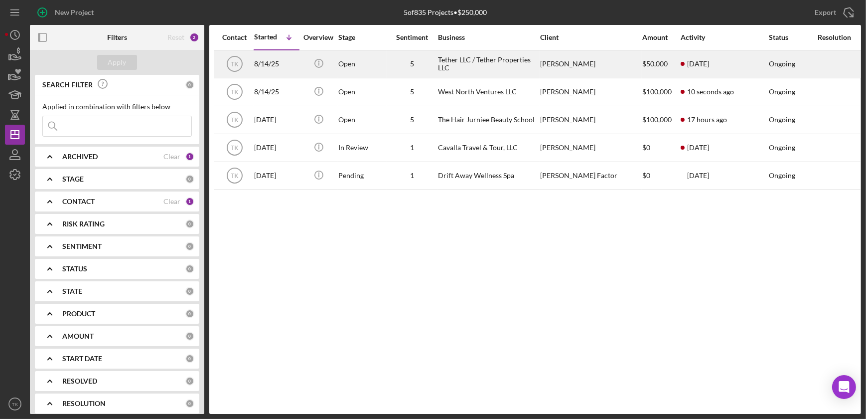
click at [485, 61] on div "Tether LLC / Tether Properties LLC" at bounding box center [488, 64] width 100 height 26
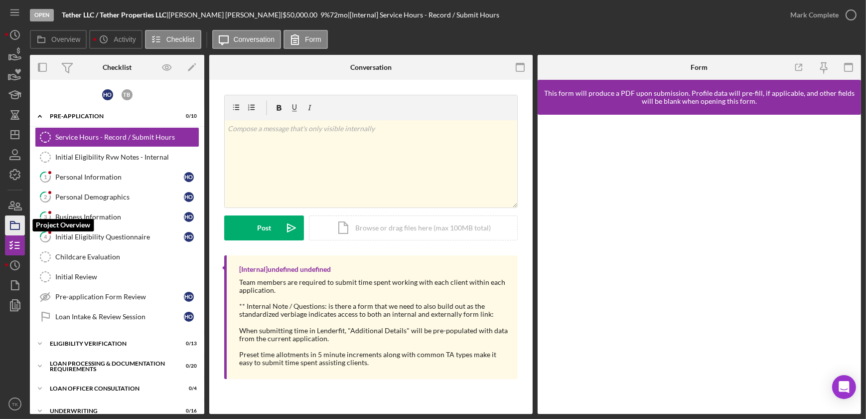
click at [17, 223] on rect "button" at bounding box center [14, 226] width 9 height 6
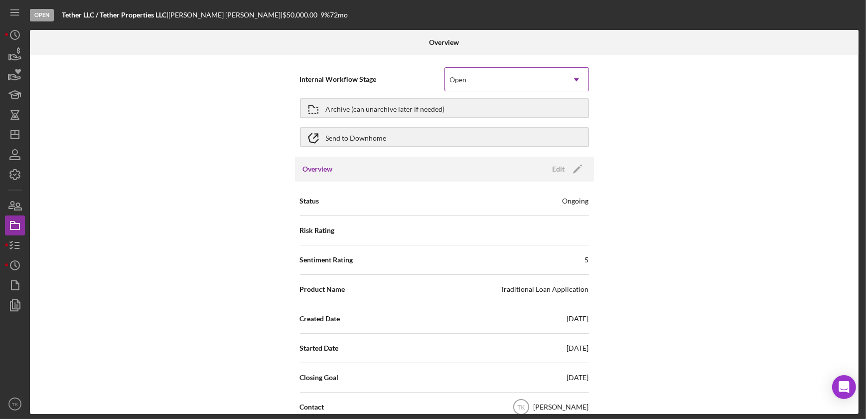
click at [481, 79] on div "Open" at bounding box center [505, 79] width 120 height 23
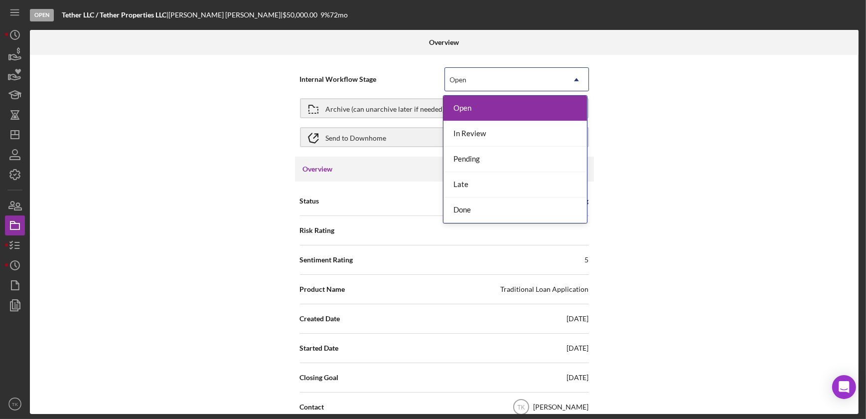
click at [329, 61] on div "Internal Workflow Stage 5 results available. Use Up and Down to choose options,…" at bounding box center [444, 108] width 299 height 97
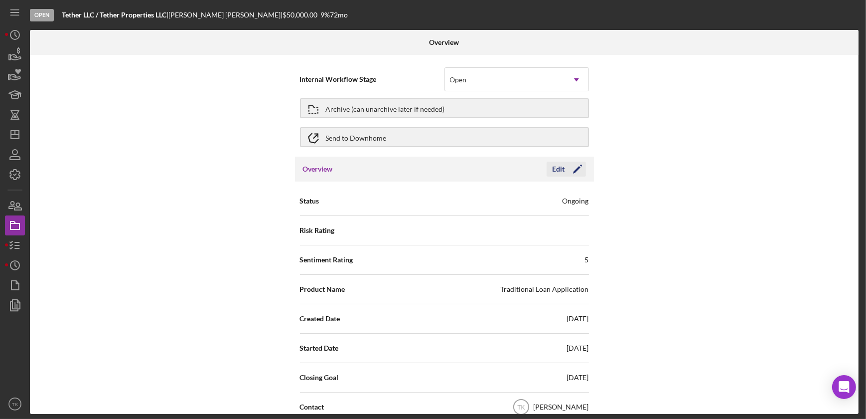
click at [563, 169] on button "Edit Icon/Edit" at bounding box center [566, 169] width 39 height 15
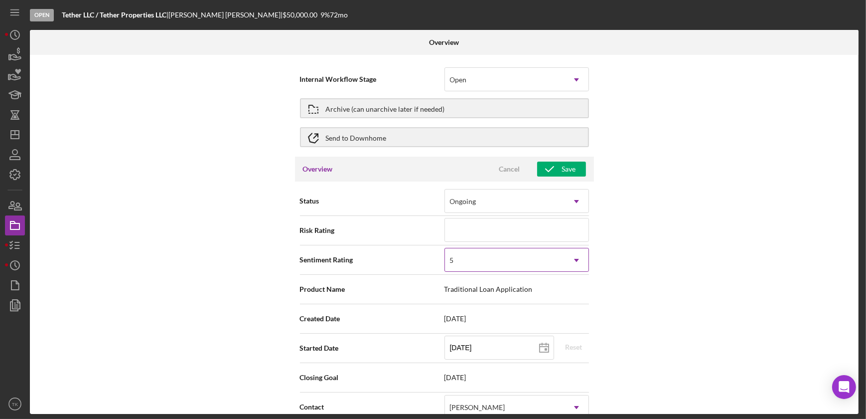
click at [558, 257] on div "5" at bounding box center [505, 260] width 120 height 23
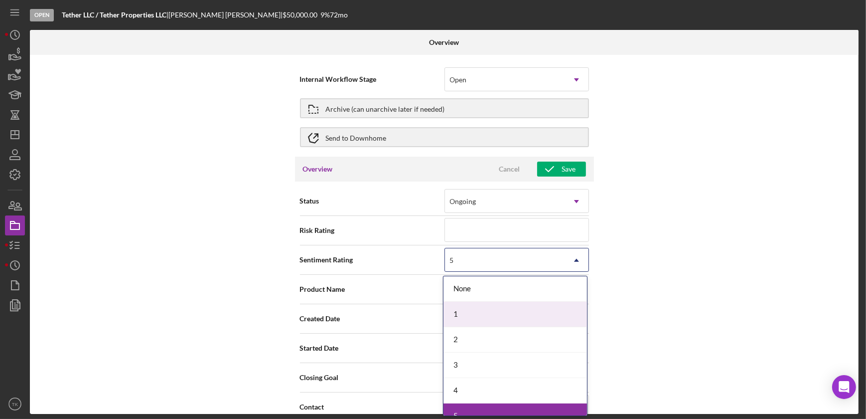
click at [486, 313] on div "1" at bounding box center [516, 314] width 144 height 25
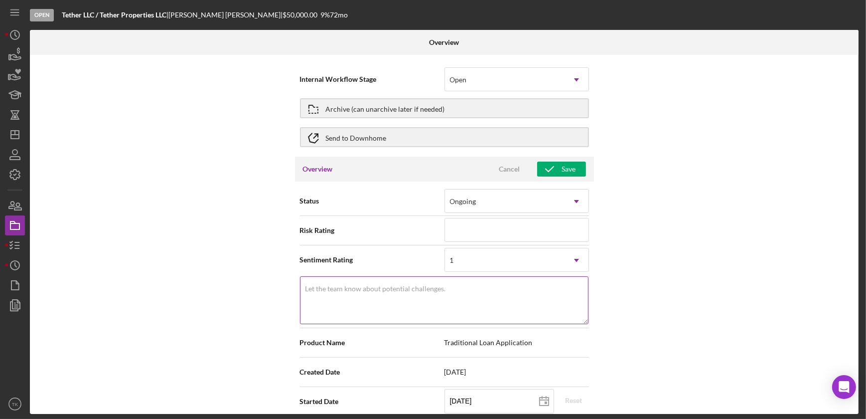
click at [435, 302] on textarea "Let the team know about potential challenges." at bounding box center [444, 300] width 289 height 48
type textarea "Here's a snapshot of information that has been fully approved, as well as the i…"
type textarea "."
click at [677, 247] on div "Internal Workflow Stage Open Icon/Dropdown Arrow Archive (can unarchive later i…" at bounding box center [444, 234] width 829 height 359
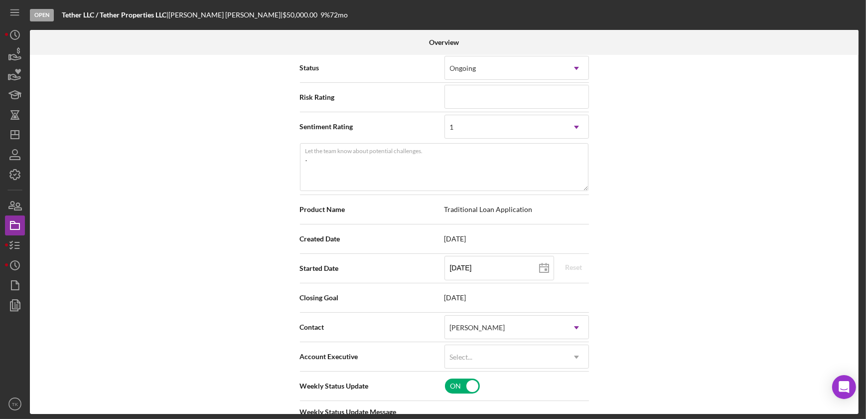
scroll to position [136, 0]
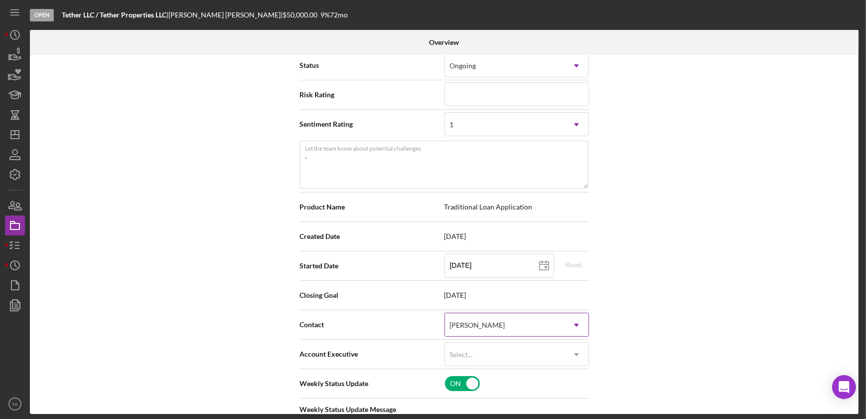
click at [542, 324] on div "[PERSON_NAME]" at bounding box center [505, 325] width 120 height 23
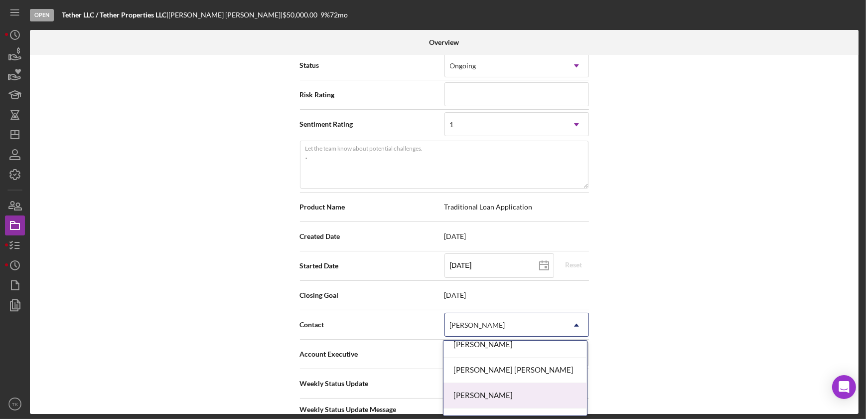
click at [496, 390] on div "[PERSON_NAME]" at bounding box center [516, 395] width 144 height 25
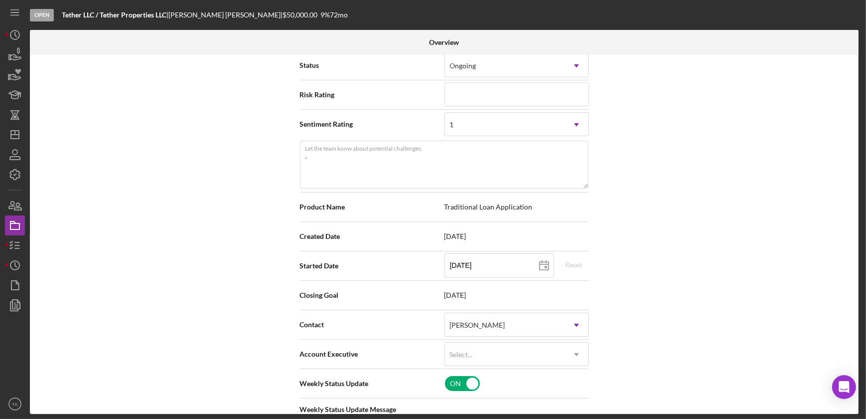
click at [512, 340] on div "Account Executive Select... Icon/Dropdown Arrow" at bounding box center [444, 354] width 289 height 29
click at [510, 355] on div "Select..." at bounding box center [505, 354] width 120 height 23
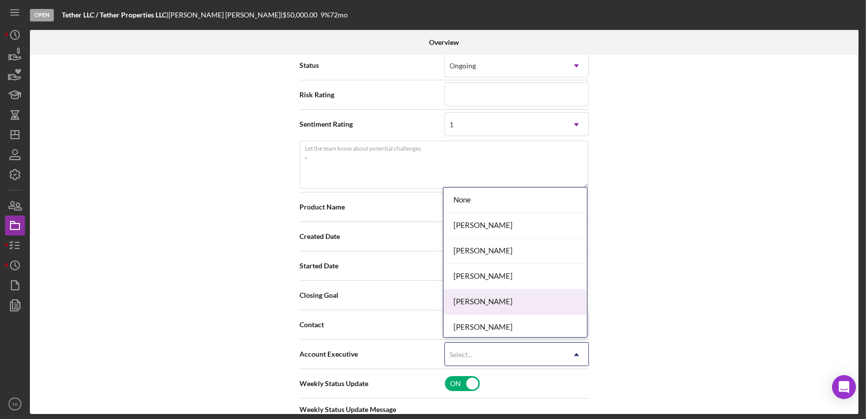
click at [477, 303] on div "[PERSON_NAME]" at bounding box center [516, 301] width 144 height 25
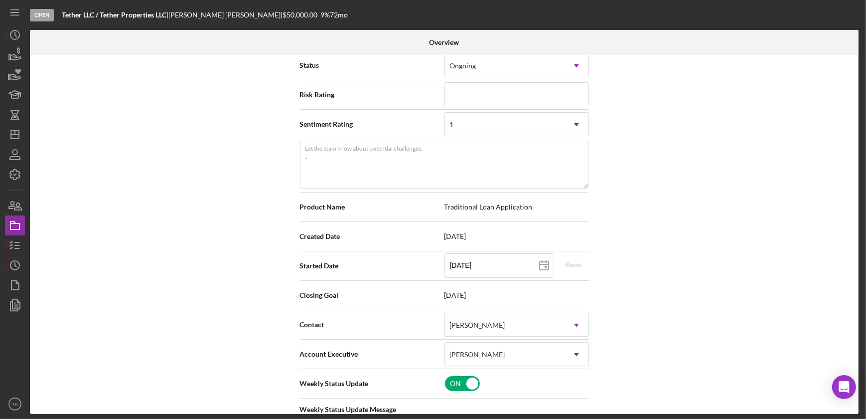
click at [657, 287] on div "Internal Workflow Stage Open Icon/Dropdown Arrow Archive (can unarchive later i…" at bounding box center [444, 234] width 829 height 359
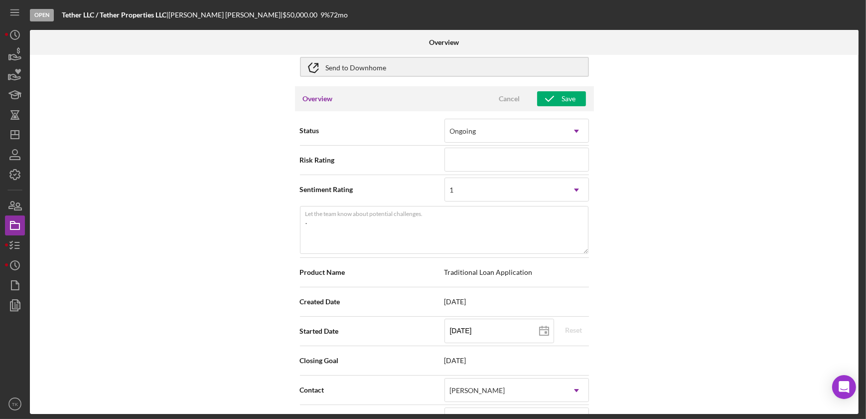
scroll to position [0, 0]
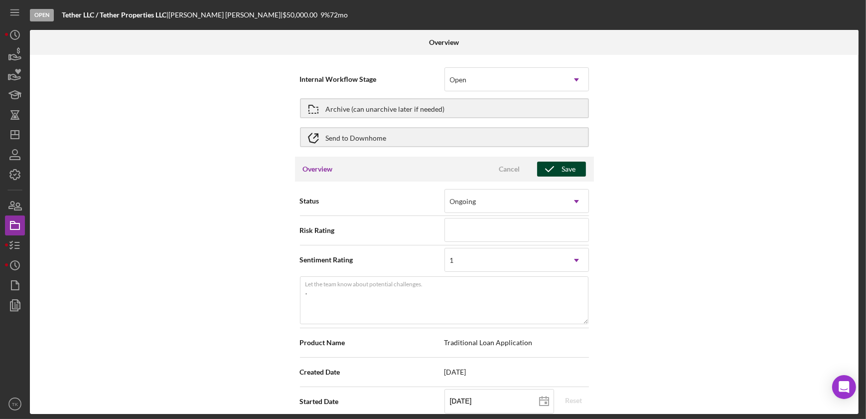
drag, startPoint x: 551, startPoint y: 160, endPoint x: 551, endPoint y: 167, distance: 7.5
click at [551, 160] on div "Overview Cancel Save" at bounding box center [444, 169] width 299 height 25
click at [551, 168] on icon "button" at bounding box center [549, 169] width 25 height 25
type textarea "Here's a snapshot of information that has been fully approved, as well as the i…"
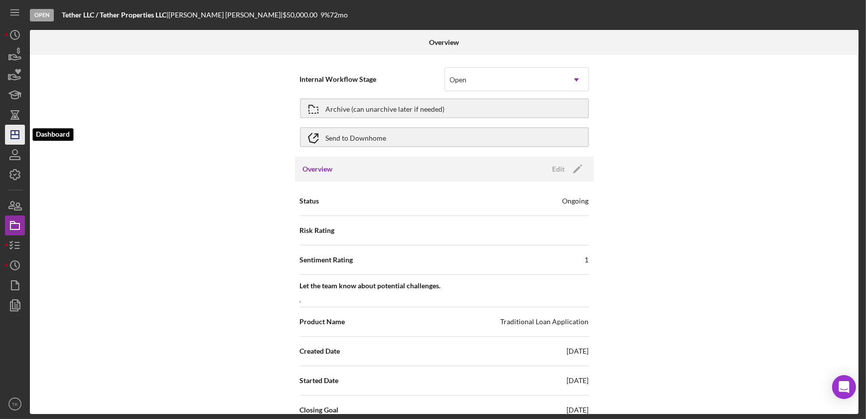
click at [14, 138] on icon "Icon/Dashboard" at bounding box center [14, 134] width 25 height 25
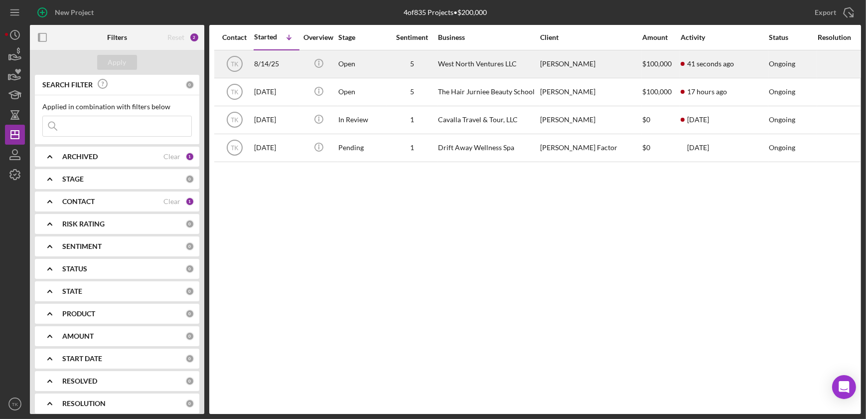
click at [403, 53] on div "5" at bounding box center [412, 64] width 50 height 26
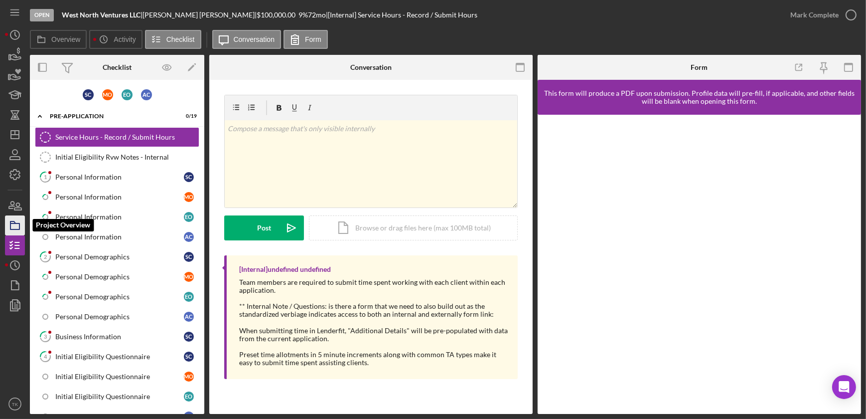
click at [18, 225] on icon "button" at bounding box center [14, 225] width 25 height 25
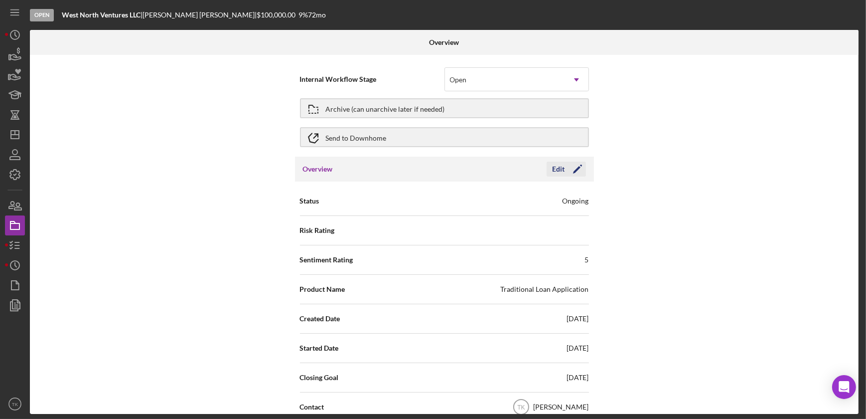
click at [556, 165] on div "Edit" at bounding box center [559, 169] width 12 height 15
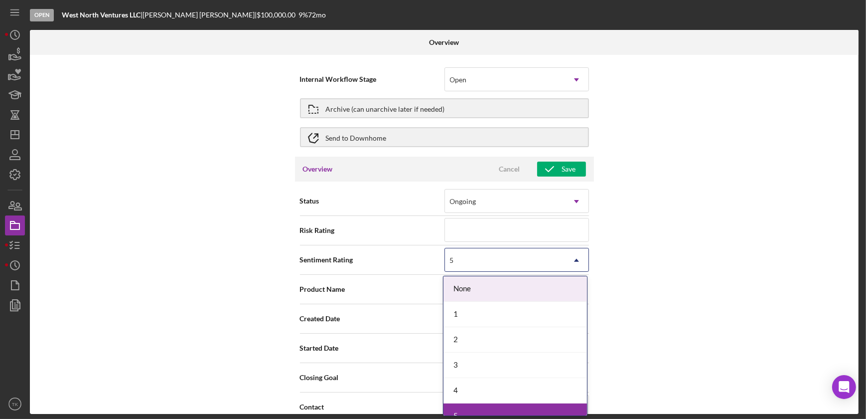
click at [473, 254] on div "5" at bounding box center [505, 260] width 120 height 23
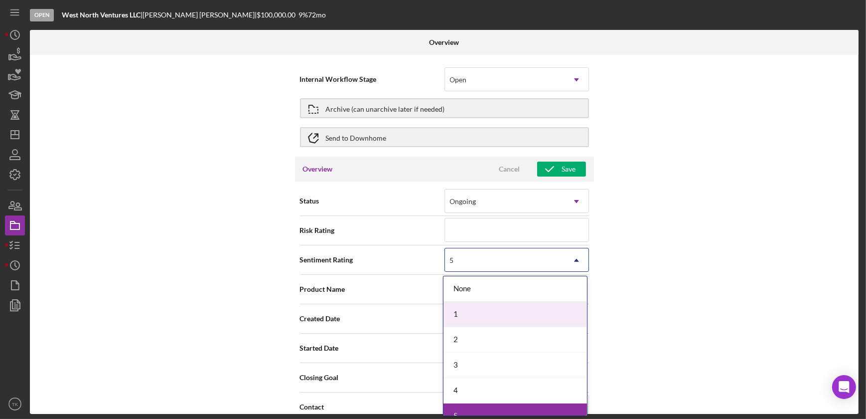
click at [463, 307] on div "1" at bounding box center [516, 314] width 144 height 25
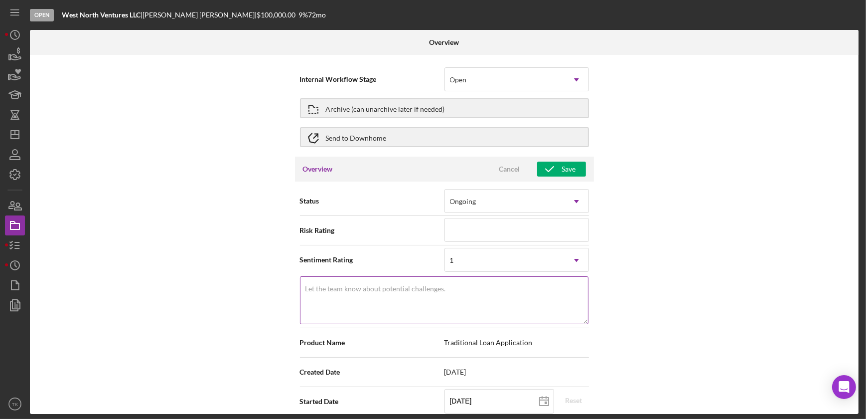
click at [379, 296] on textarea "Let the team know about potential challenges." at bounding box center [444, 300] width 289 height 48
type textarea "Here's a snapshot of information that has been fully approved, as well as the i…"
type textarea "1"
click at [241, 264] on div "Internal Workflow Stage Open Icon/Dropdown Arrow Archive (can unarchive later i…" at bounding box center [444, 234] width 829 height 359
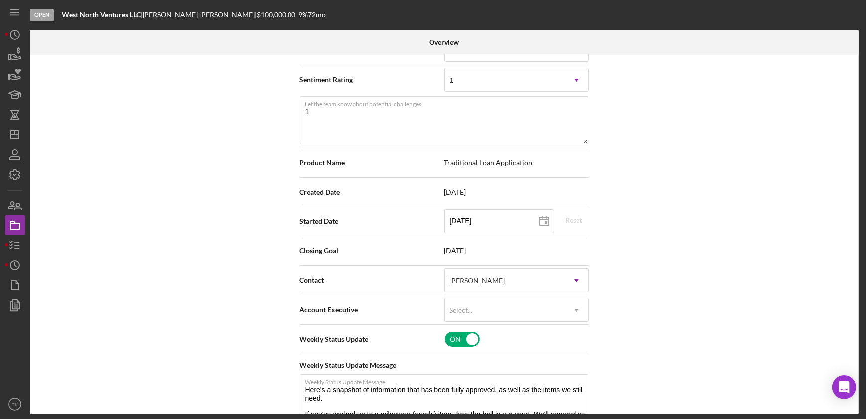
scroll to position [181, 0]
click at [461, 281] on div "[PERSON_NAME]" at bounding box center [477, 280] width 55 height 8
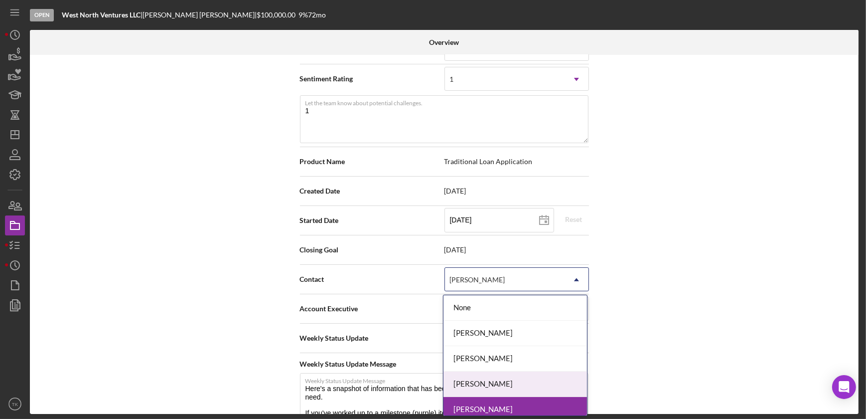
click at [469, 375] on div "[PERSON_NAME]" at bounding box center [516, 383] width 144 height 25
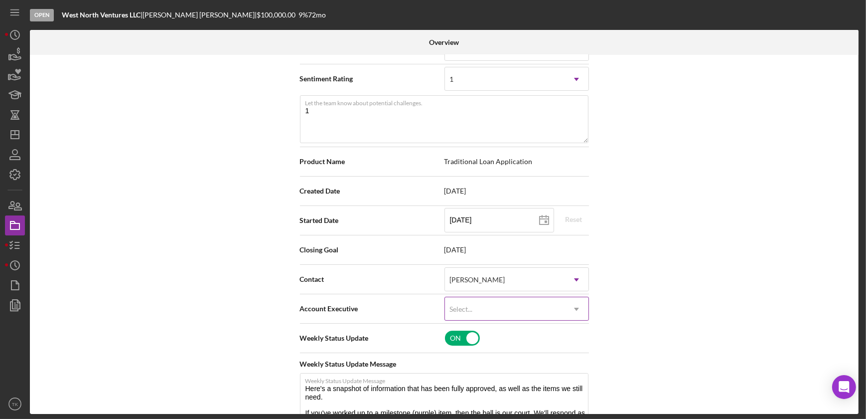
click at [473, 305] on div "Select..." at bounding box center [461, 309] width 25 height 8
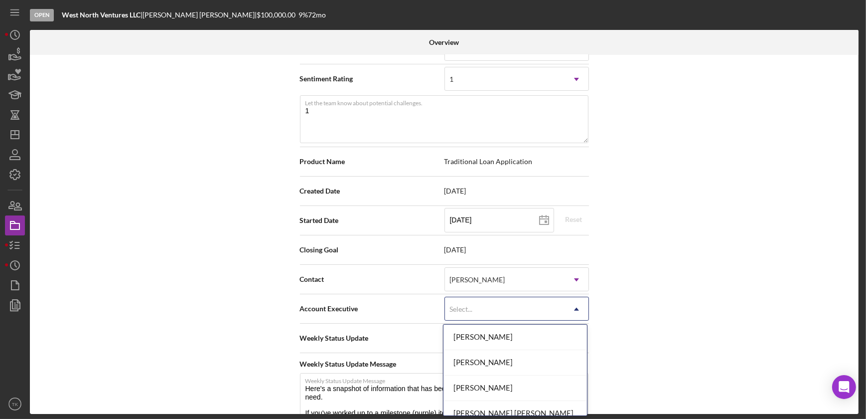
scroll to position [90, 0]
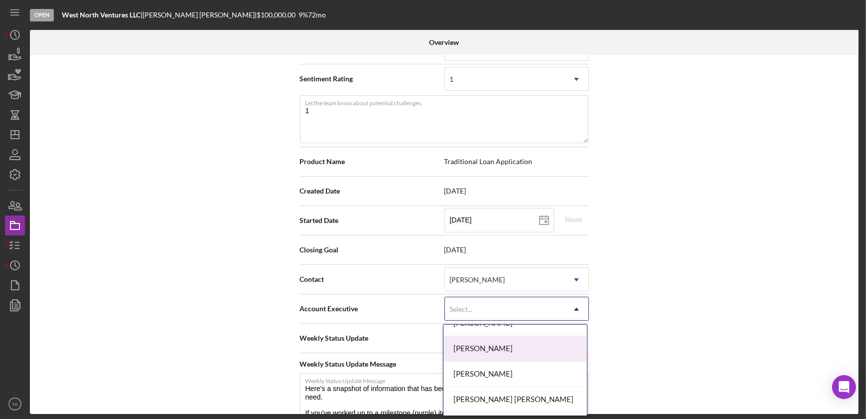
click at [480, 347] on div "[PERSON_NAME]" at bounding box center [516, 348] width 144 height 25
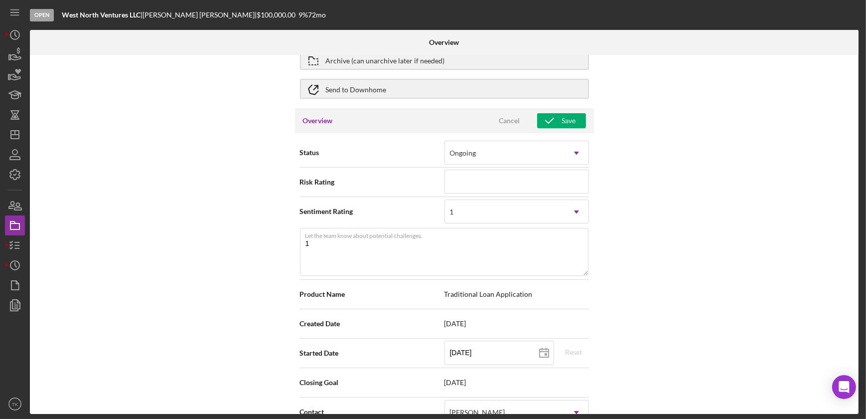
scroll to position [45, 0]
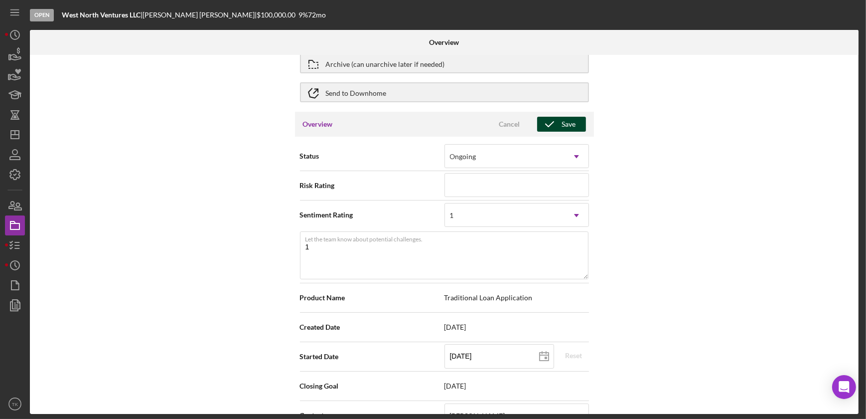
click at [566, 117] on div "Save" at bounding box center [569, 124] width 14 height 15
type textarea "Here's a snapshot of information that has been fully approved, as well as the i…"
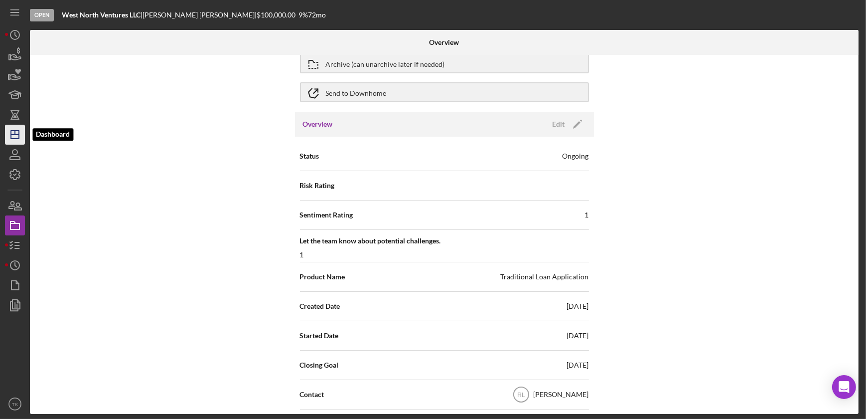
click at [12, 128] on icon "Icon/Dashboard" at bounding box center [14, 134] width 25 height 25
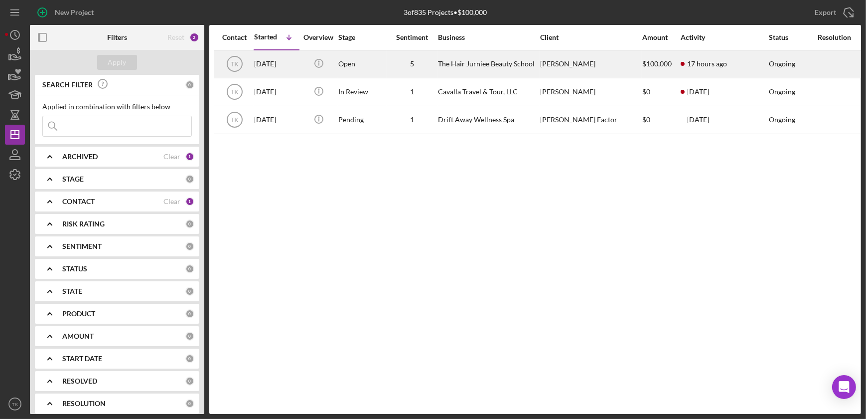
click at [395, 60] on div "5" at bounding box center [412, 64] width 50 height 8
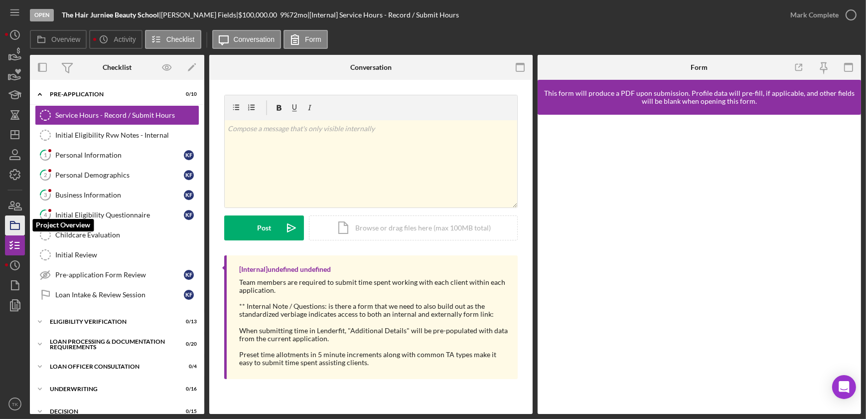
click at [14, 224] on icon "button" at bounding box center [14, 225] width 25 height 25
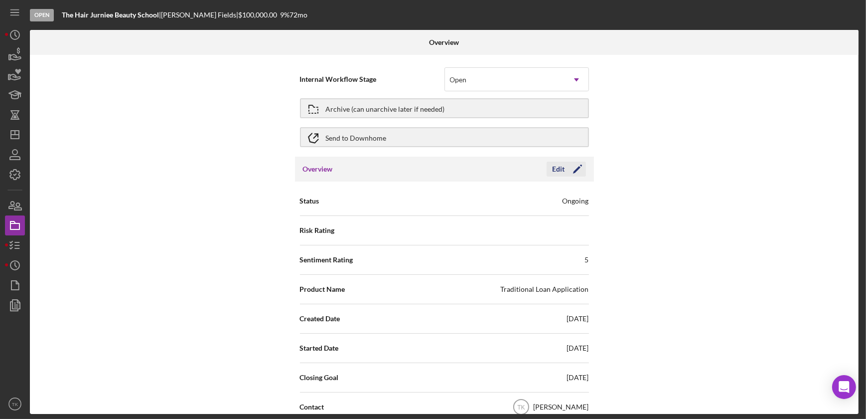
click at [553, 166] on div "Edit" at bounding box center [559, 169] width 12 height 15
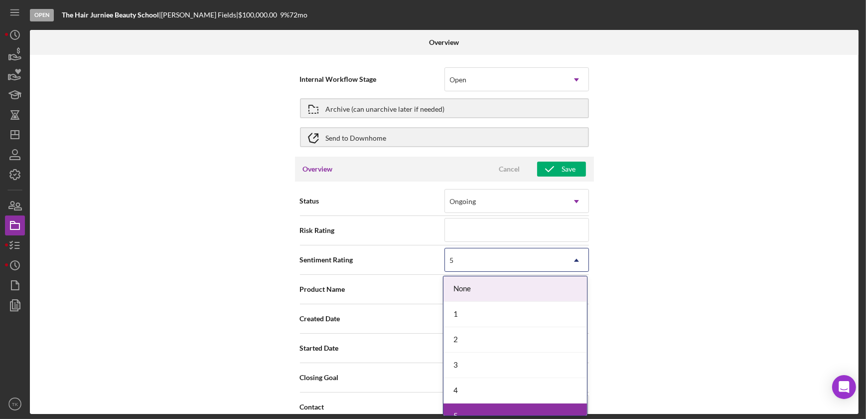
click at [565, 250] on icon "Icon/Dropdown Arrow" at bounding box center [577, 260] width 24 height 24
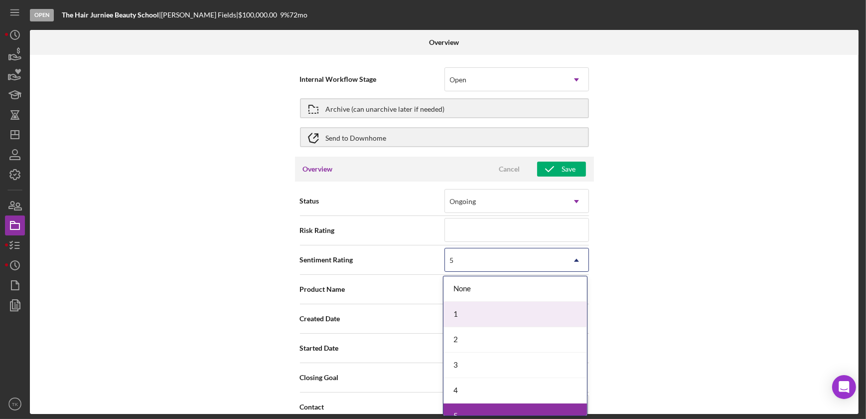
click at [519, 307] on div "1" at bounding box center [516, 314] width 144 height 25
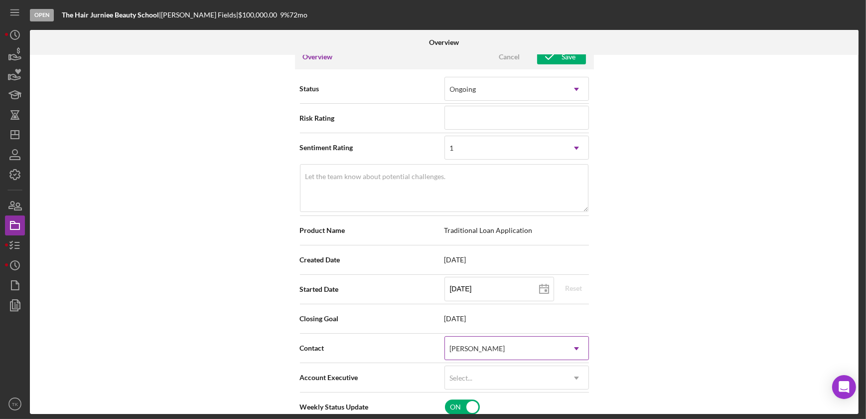
scroll to position [136, 0]
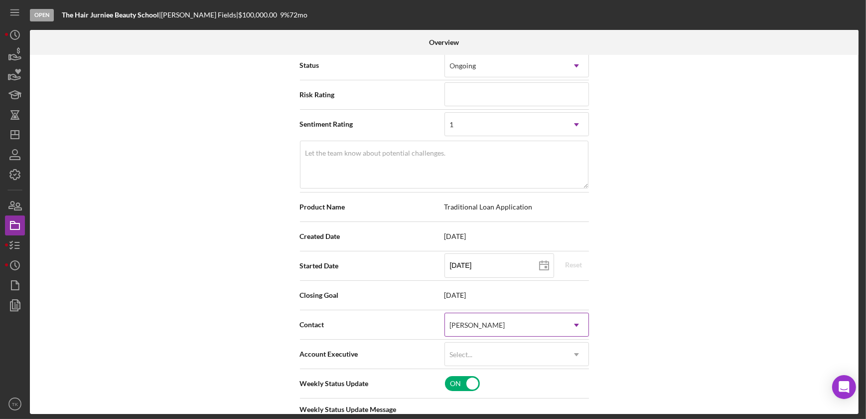
click at [473, 317] on div "[PERSON_NAME]" at bounding box center [505, 325] width 120 height 23
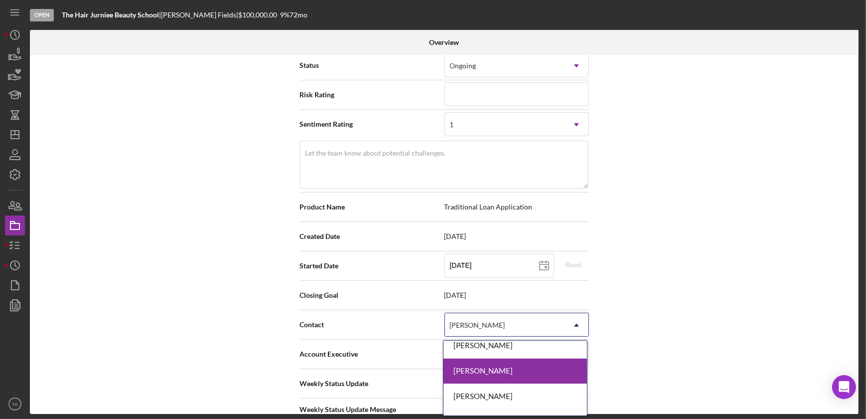
scroll to position [90, 0]
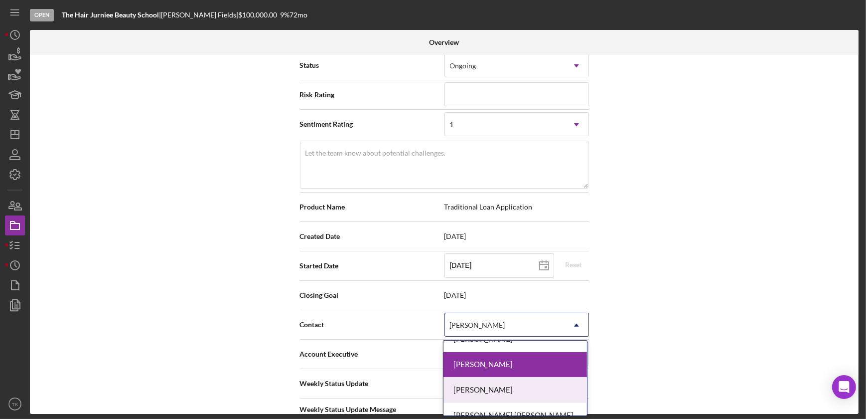
click at [482, 385] on div "[PERSON_NAME]" at bounding box center [516, 389] width 144 height 25
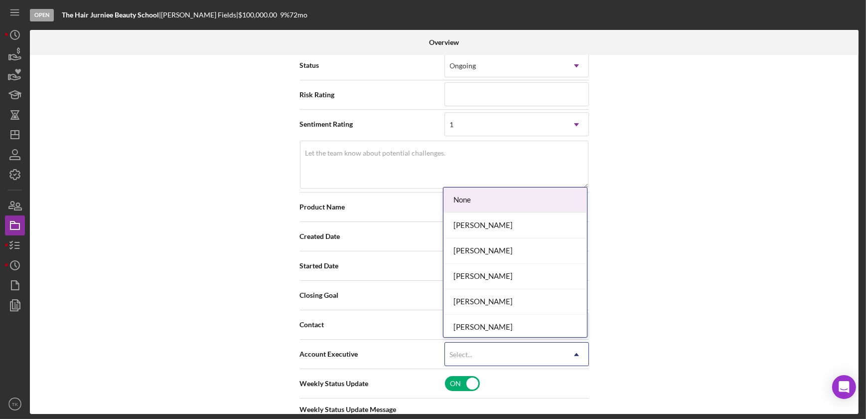
click at [483, 347] on div "Select..." at bounding box center [505, 354] width 120 height 23
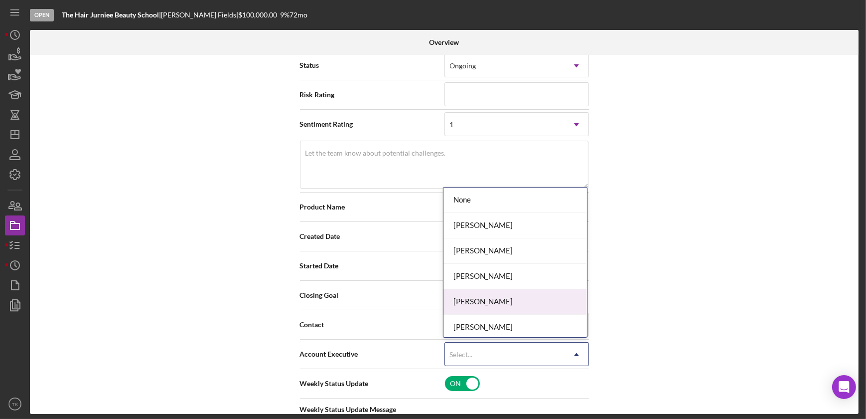
click at [475, 303] on div "[PERSON_NAME]" at bounding box center [516, 301] width 144 height 25
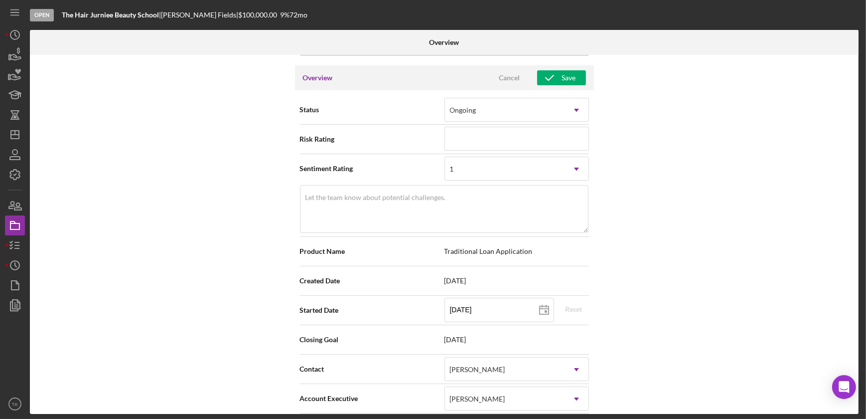
scroll to position [0, 0]
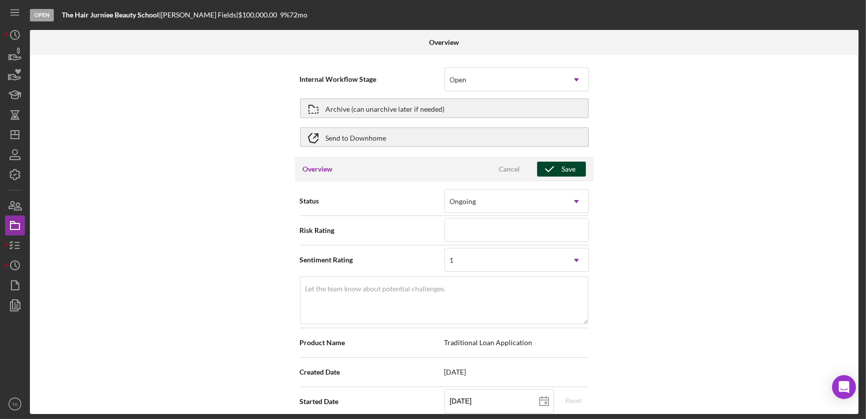
click at [567, 170] on div "Save" at bounding box center [569, 169] width 14 height 15
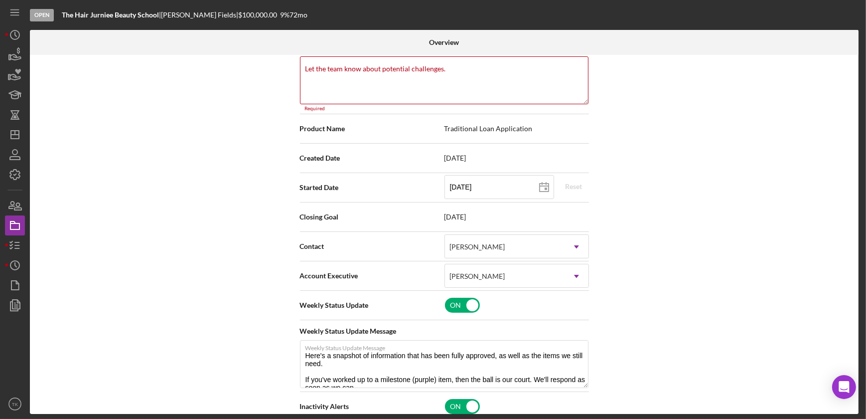
scroll to position [221, 0]
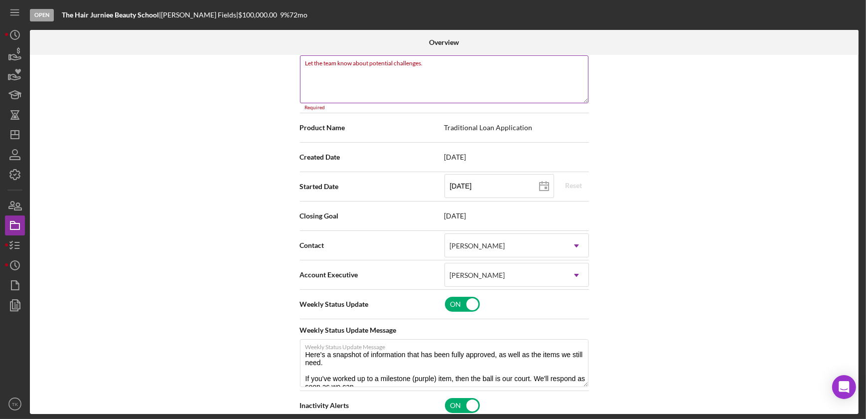
click at [433, 80] on textarea "Let the team know about potential challenges." at bounding box center [444, 79] width 289 height 48
type textarea "Here's a snapshot of information that has been fully approved, as well as the i…"
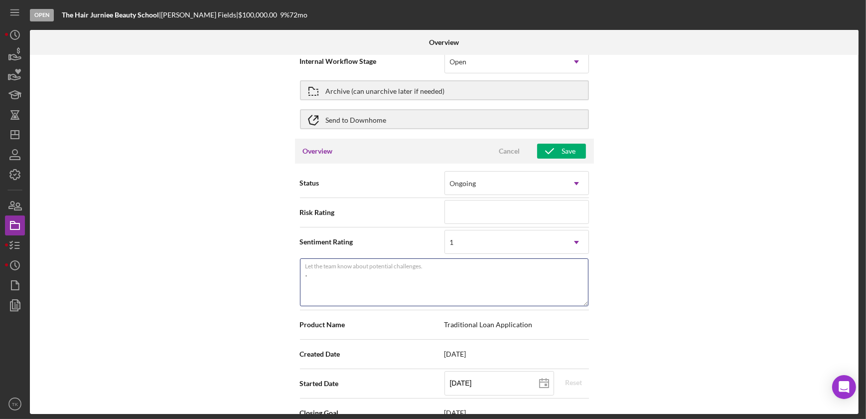
scroll to position [0, 0]
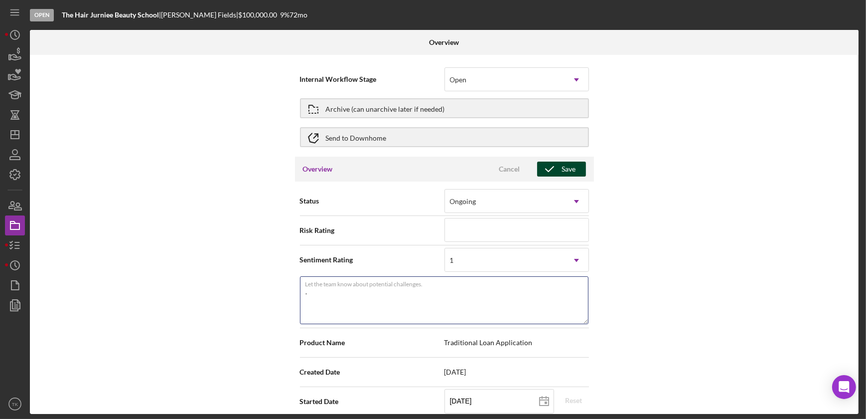
type textarea "."
click at [545, 172] on icon "button" at bounding box center [549, 169] width 25 height 25
type textarea "Here's a snapshot of information that has been fully approved, as well as the i…"
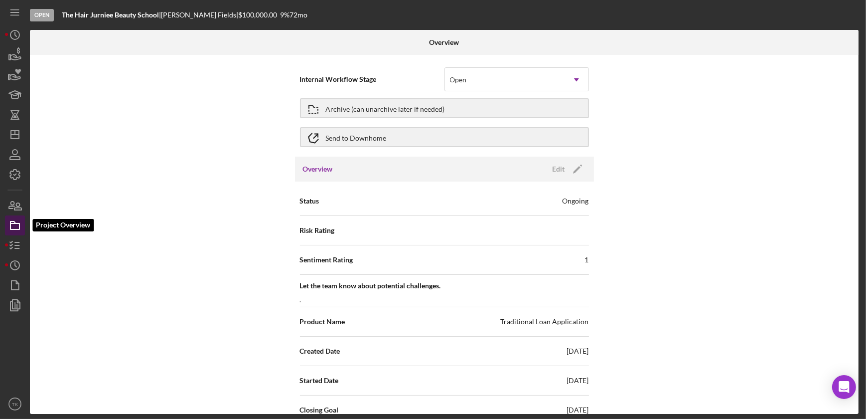
click at [18, 229] on rect "button" at bounding box center [14, 226] width 9 height 6
click at [13, 143] on icon "Icon/Dashboard" at bounding box center [14, 134] width 25 height 25
